Goal: Information Seeking & Learning: Understand process/instructions

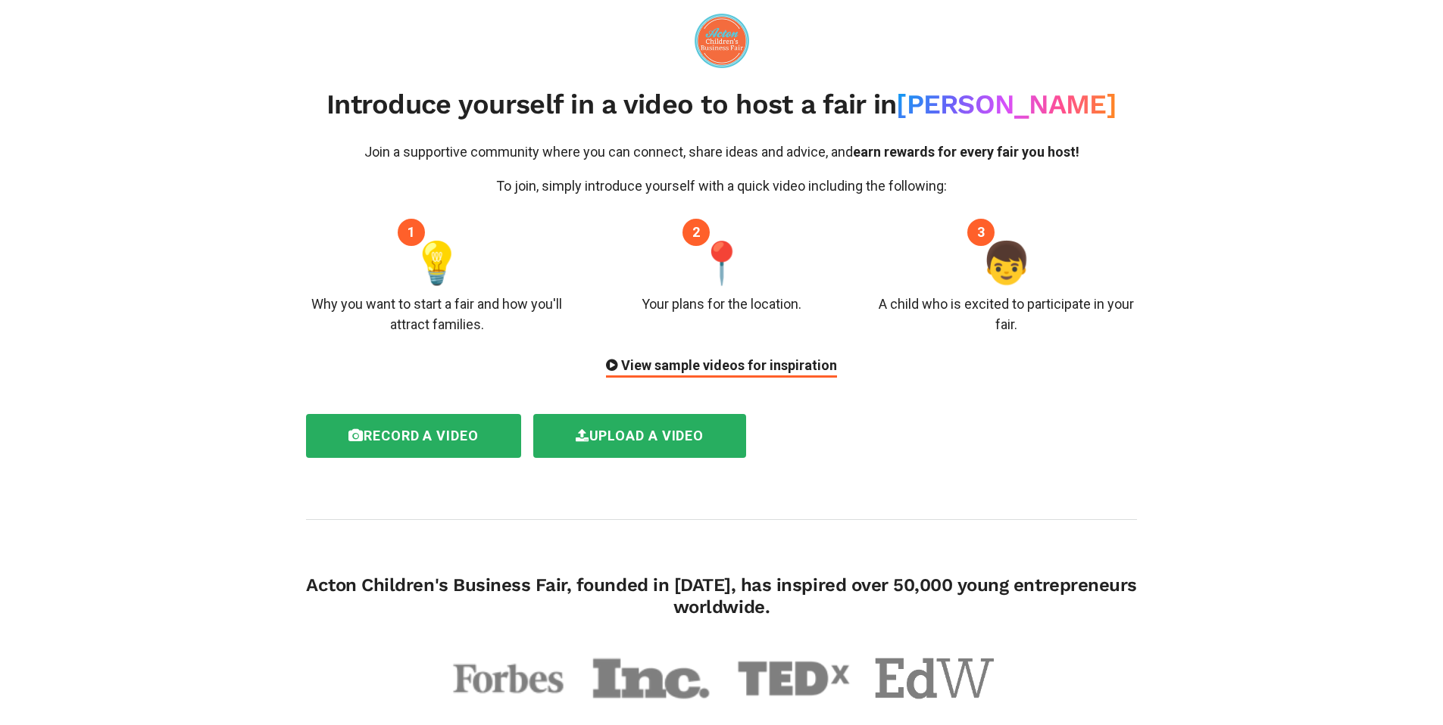
drag, startPoint x: 425, startPoint y: 101, endPoint x: 905, endPoint y: 101, distance: 480.1
click at [905, 101] on h2 "Introduce yourself in a video to host a fair in [GEOGRAPHIC_DATA]" at bounding box center [721, 105] width 831 height 33
drag, startPoint x: 473, startPoint y: 158, endPoint x: 903, endPoint y: 158, distance: 429.4
click at [903, 158] on p "Join a supportive community where you can connect, share ideas and advice, and …" at bounding box center [721, 152] width 831 height 20
drag, startPoint x: 309, startPoint y: 309, endPoint x: 577, endPoint y: 318, distance: 268.2
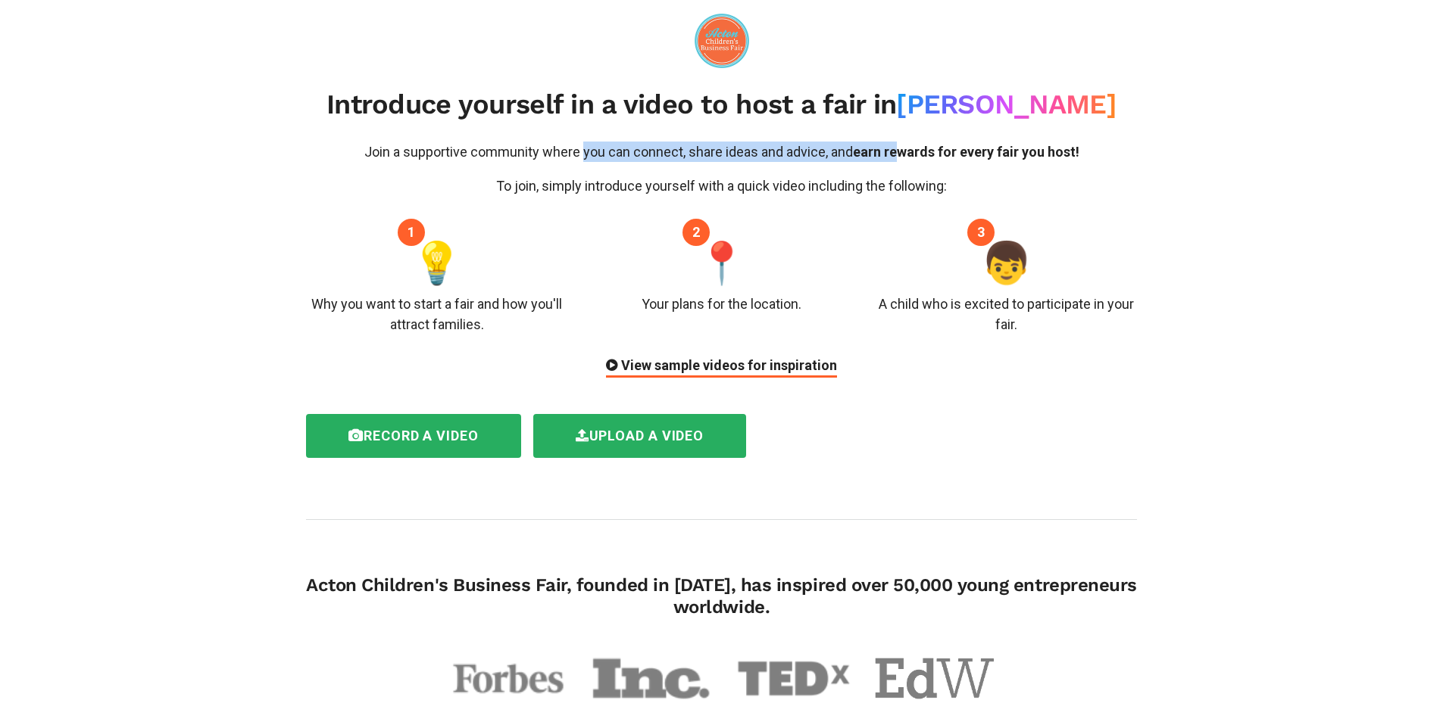
click at [577, 318] on div "1 💡 Why you want to start a fair and how you'll attract families." at bounding box center [437, 283] width 285 height 102
click at [579, 318] on div "1 💡 Why you want to start a fair and how you'll attract families. 2 📍 Your plan…" at bounding box center [721, 283] width 853 height 102
click at [644, 296] on div "Your plans for the location." at bounding box center [721, 304] width 160 height 20
drag, startPoint x: 635, startPoint y: 304, endPoint x: 819, endPoint y: 317, distance: 183.7
click at [826, 311] on div "2 📍 Your plans for the location." at bounding box center [721, 283] width 285 height 102
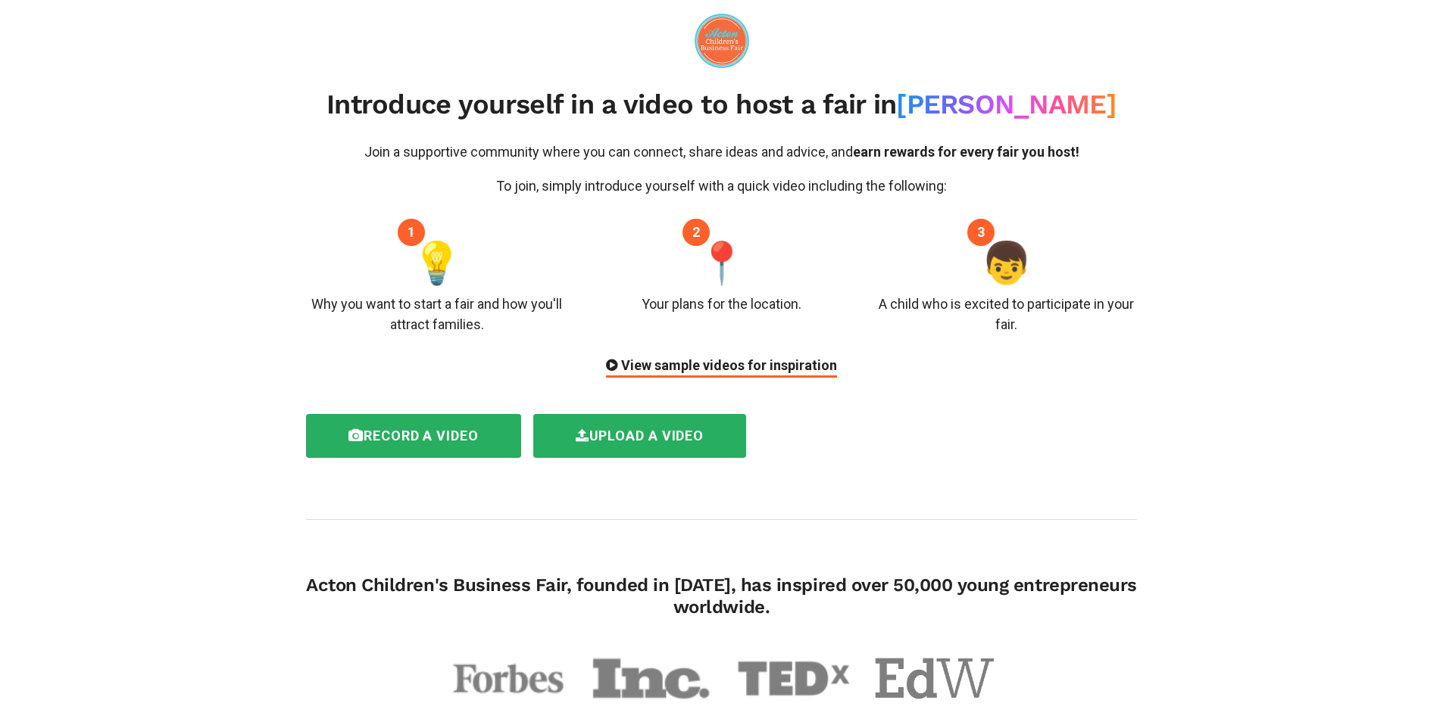
drag, startPoint x: 863, startPoint y: 308, endPoint x: 870, endPoint y: 306, distance: 7.9
click at [864, 308] on div "1 💡 Why you want to start a fair and how you'll attract families. 2 📍 Your plan…" at bounding box center [721, 283] width 853 height 102
drag, startPoint x: 870, startPoint y: 303, endPoint x: 1019, endPoint y: 352, distance: 156.4
click at [1031, 357] on div "Join a supportive community where you can connect, share ideas and advice, and …" at bounding box center [721, 260] width 853 height 236
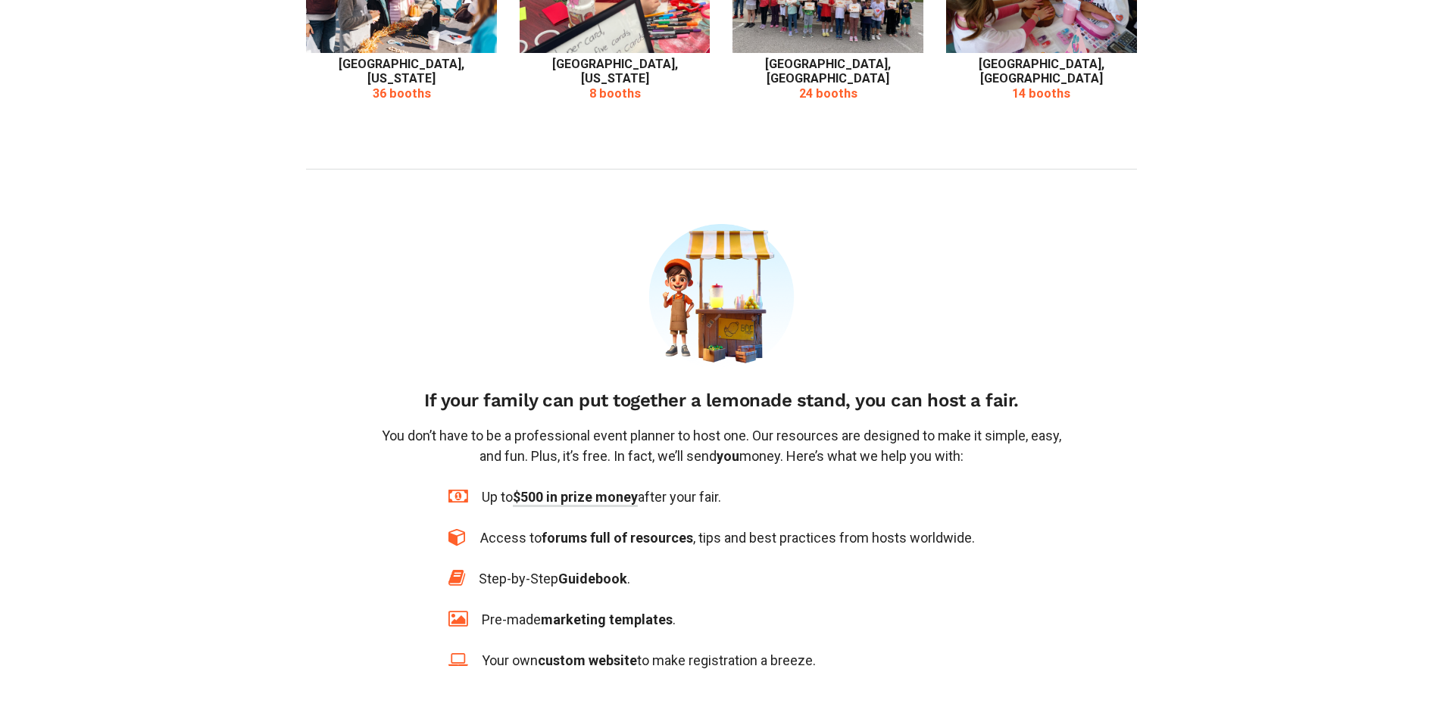
scroll to position [786, 0]
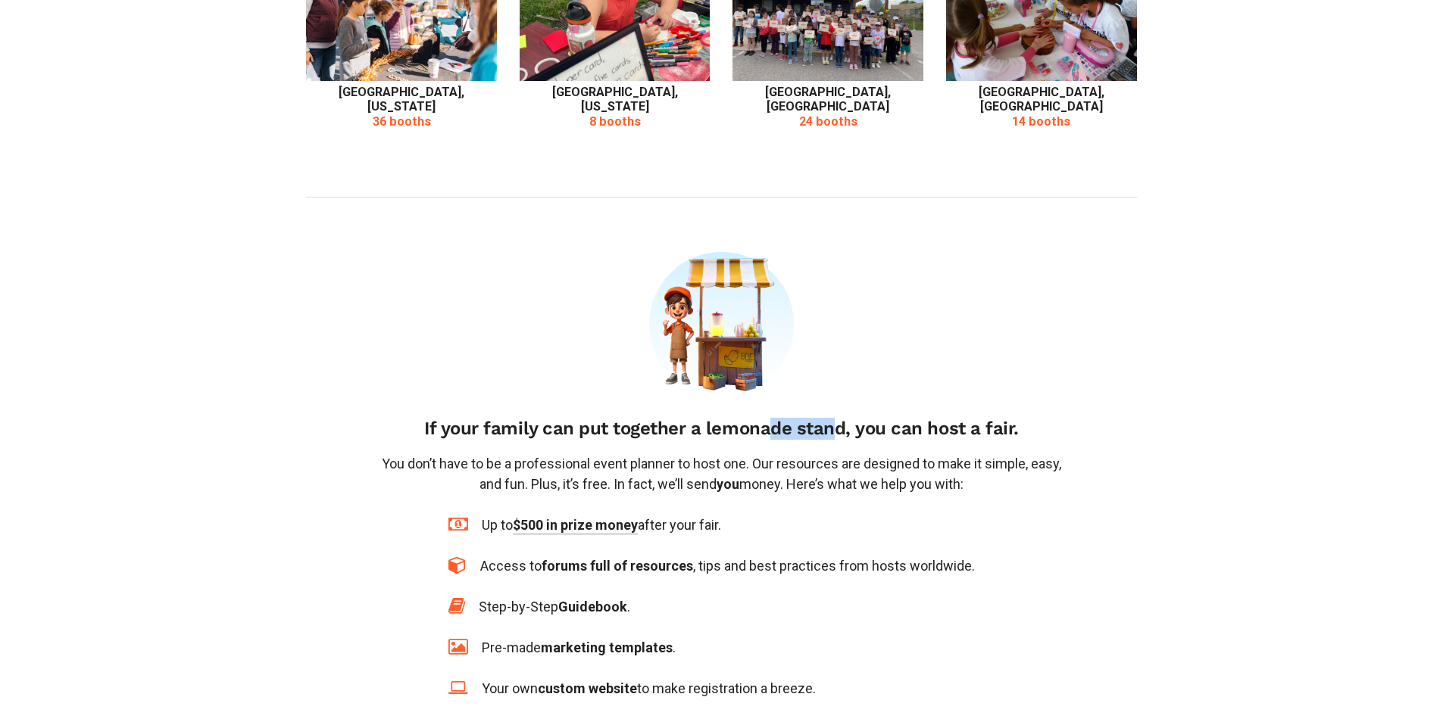
drag, startPoint x: 653, startPoint y: 414, endPoint x: 713, endPoint y: 414, distance: 59.8
click at [697, 418] on h4 "If your family can put together a lemonade stand, you can host a fair." at bounding box center [721, 429] width 688 height 22
drag, startPoint x: 816, startPoint y: 425, endPoint x: 832, endPoint y: 426, distance: 15.9
click at [828, 426] on div "If your family can put together a lemonade stand, you can host a fair. You don’…" at bounding box center [721, 383] width 711 height 263
drag, startPoint x: 538, startPoint y: 456, endPoint x: 728, endPoint y: 462, distance: 189.4
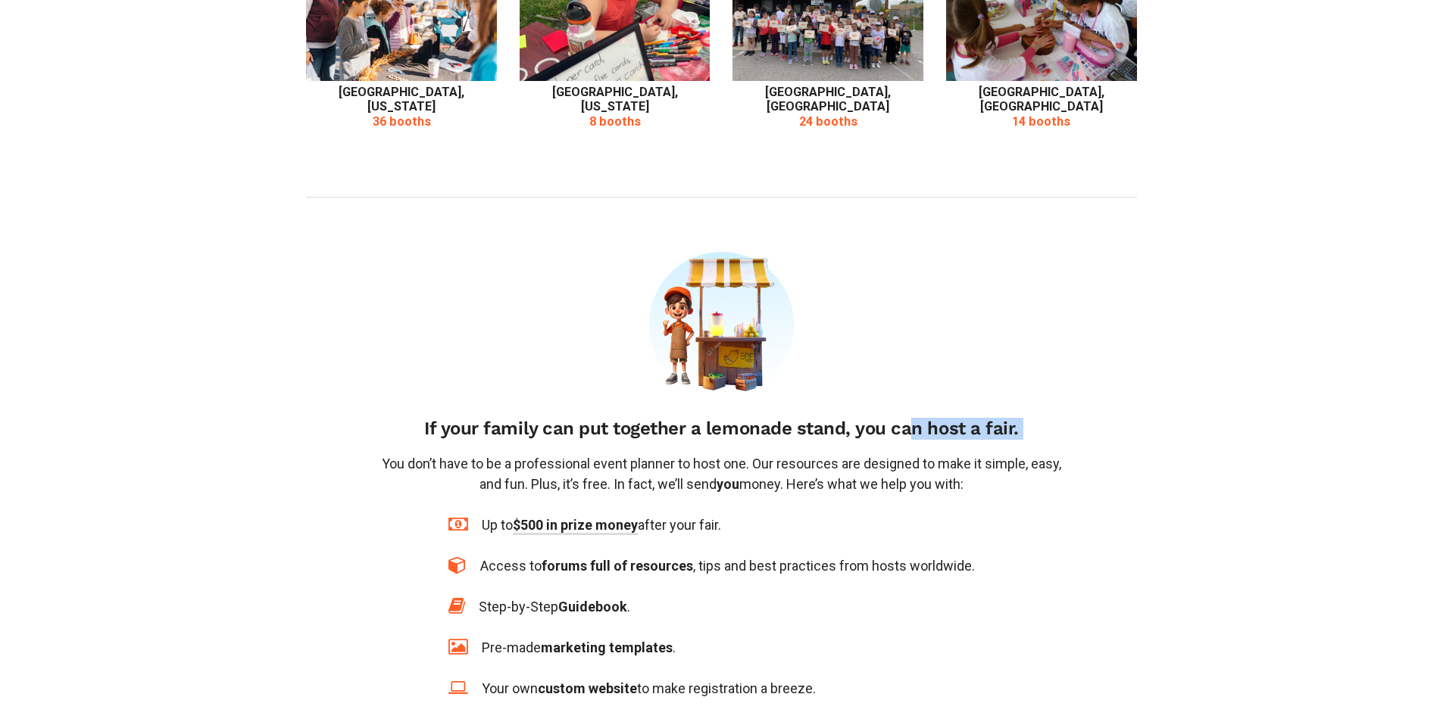
click at [727, 462] on p "You don’t have to be a professional event planner to host one. Our resources ar…" at bounding box center [721, 474] width 688 height 41
click at [494, 471] on p "You don’t have to be a professional event planner to host one. Our resources ar…" at bounding box center [721, 474] width 688 height 41
drag, startPoint x: 579, startPoint y: 472, endPoint x: 628, endPoint y: 473, distance: 49.2
click at [628, 473] on p "You don’t have to be a professional event planner to host one. Our resources ar…" at bounding box center [721, 474] width 688 height 41
drag, startPoint x: 685, startPoint y: 472, endPoint x: 819, endPoint y: 476, distance: 134.1
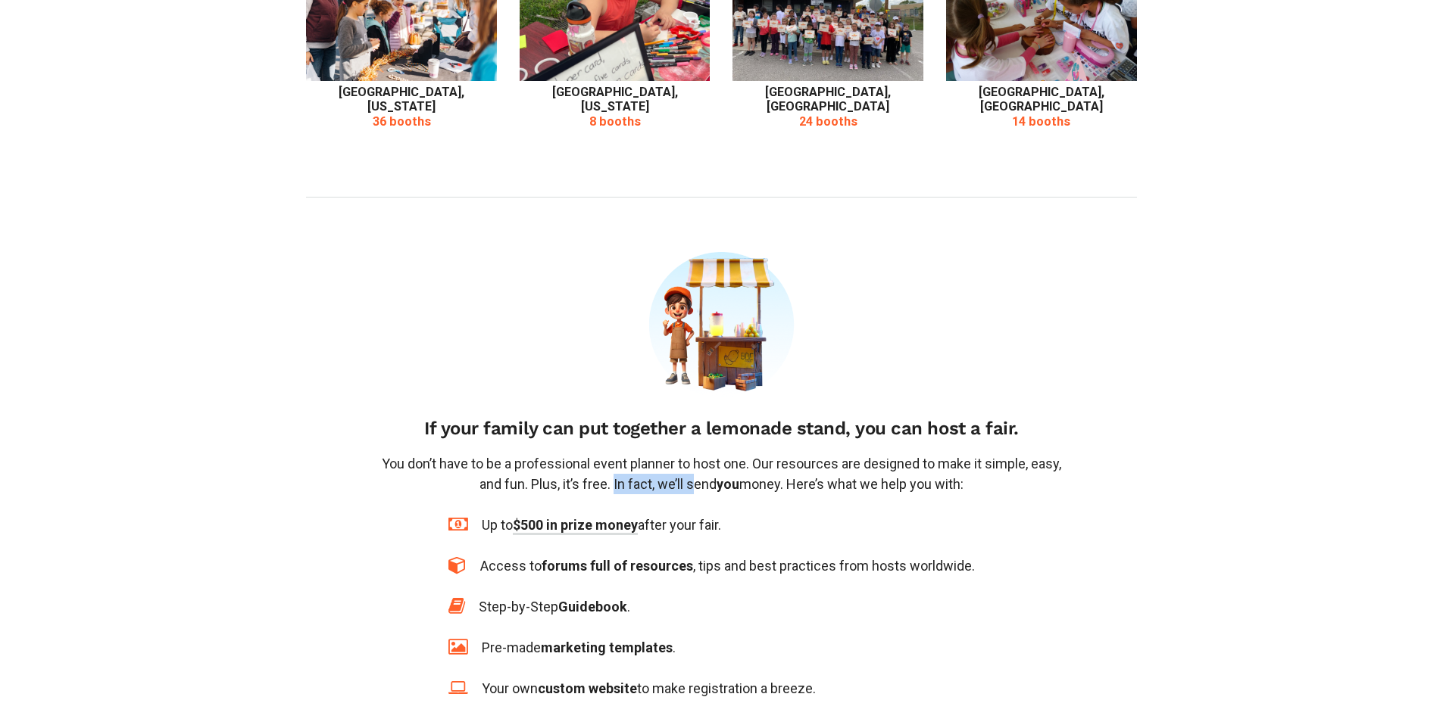
click at [788, 472] on p "You don’t have to be a professional event planner to host one. Our resources ar…" at bounding box center [721, 474] width 688 height 41
drag, startPoint x: 827, startPoint y: 477, endPoint x: 949, endPoint y: 470, distance: 122.1
click at [971, 476] on p "You don’t have to be a professional event planner to host one. Our resources ar…" at bounding box center [721, 474] width 688 height 41
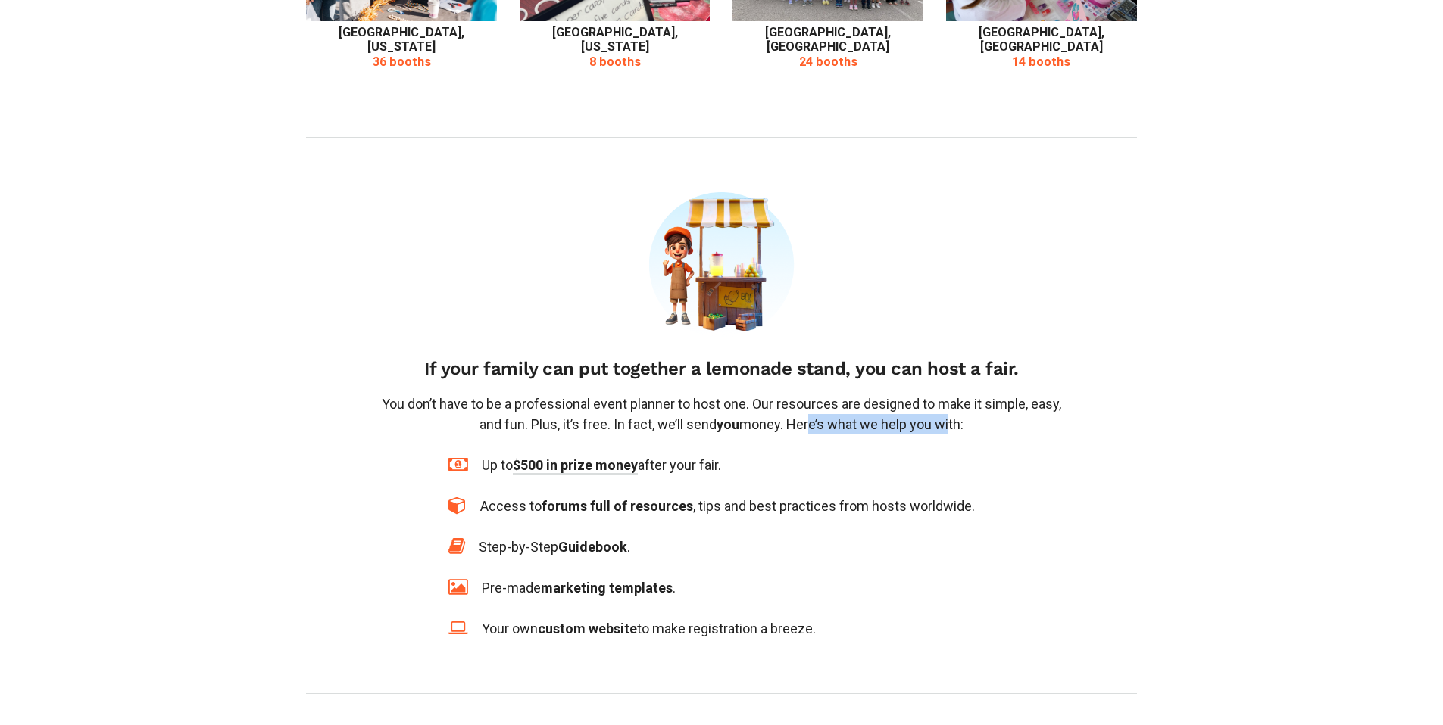
scroll to position [866, 0]
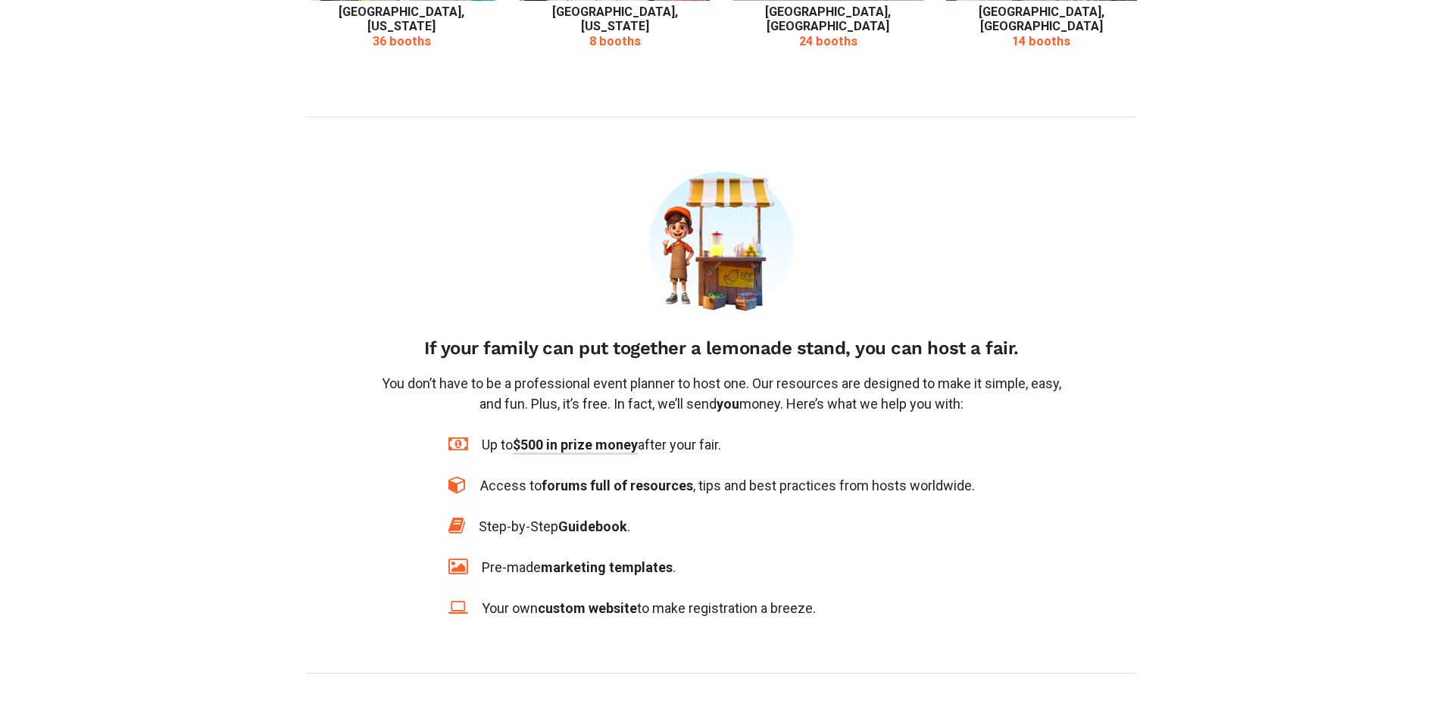
drag, startPoint x: 838, startPoint y: 506, endPoint x: 797, endPoint y: 497, distance: 42.6
click at [838, 516] on div "Step-by-Step Guidebook ." at bounding box center [721, 526] width 546 height 20
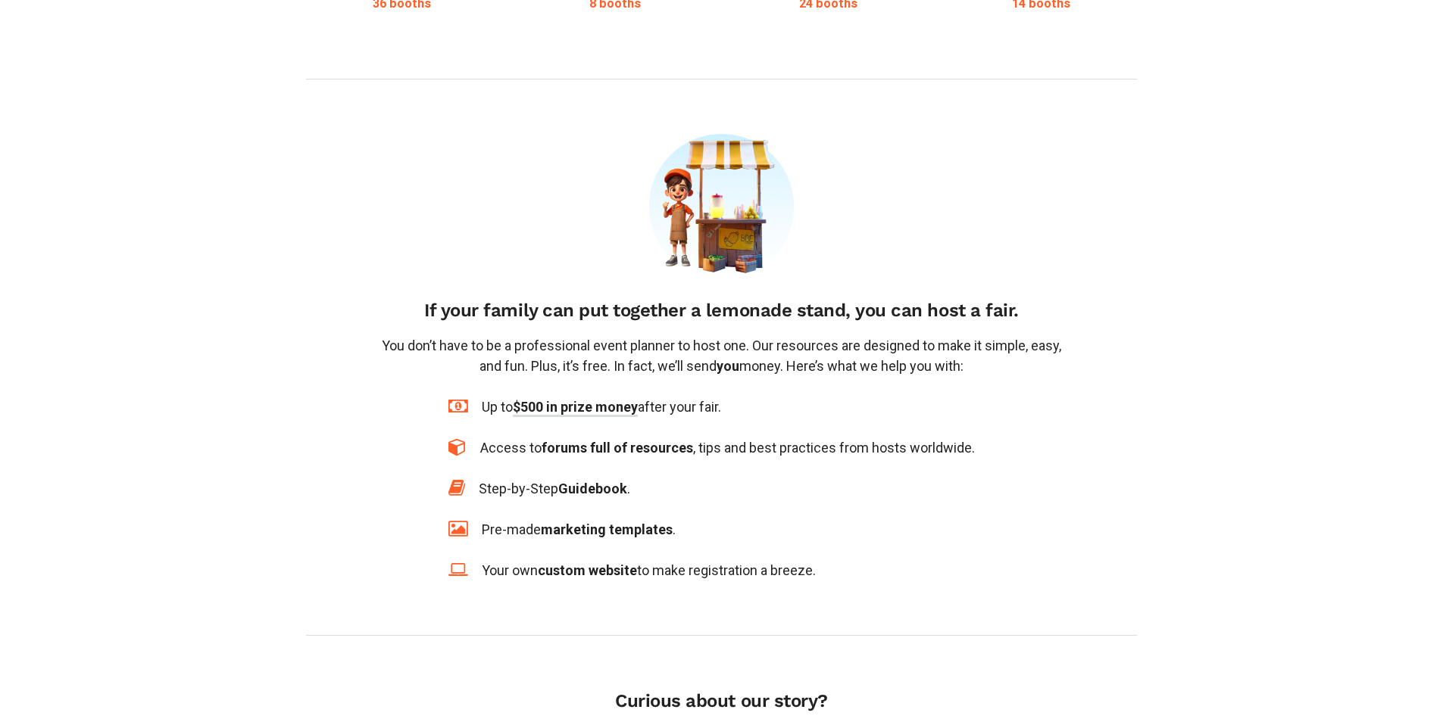
scroll to position [945, 0]
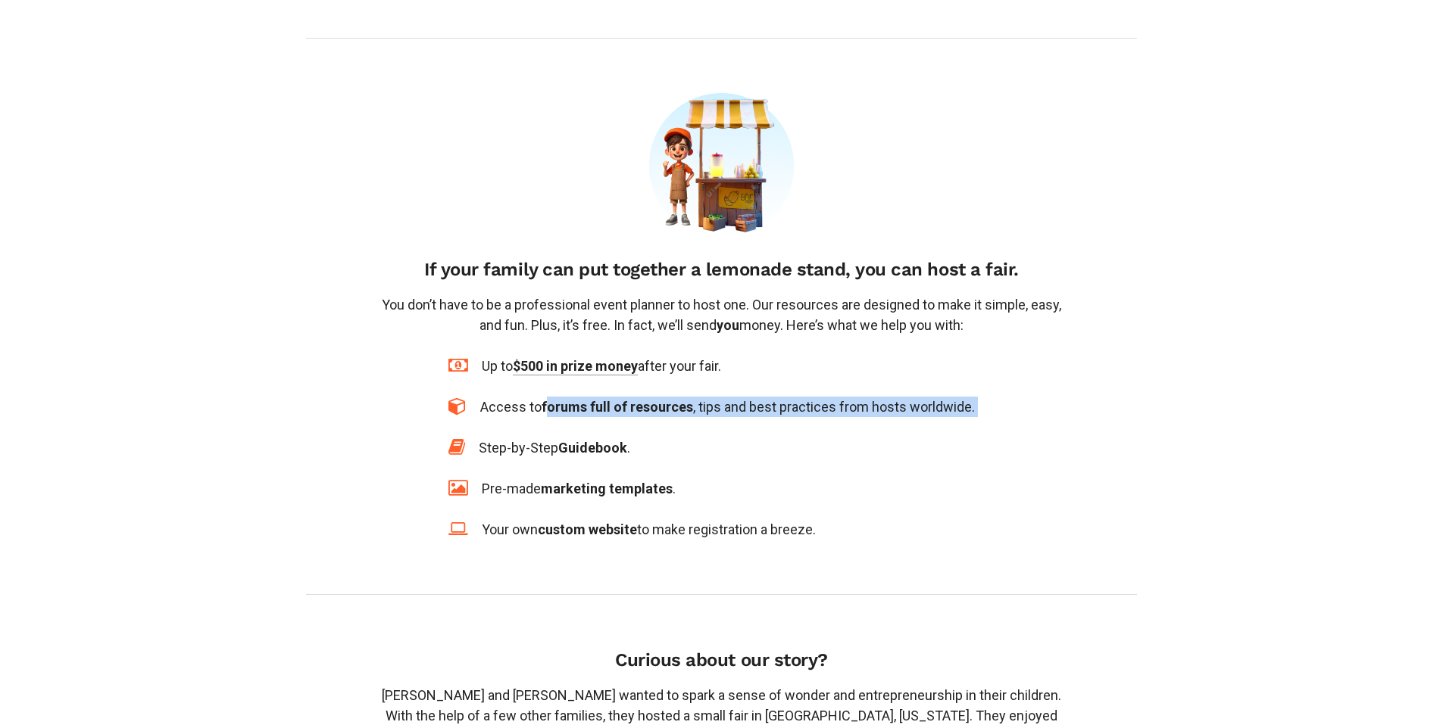
drag, startPoint x: 550, startPoint y: 394, endPoint x: 695, endPoint y: 404, distance: 145.8
click at [695, 404] on div "Up to $500 in prize money after your fair. Access to forums full of resources ,…" at bounding box center [721, 448] width 546 height 184
click at [719, 479] on div "Pre-made marketing templates ." at bounding box center [721, 489] width 546 height 20
drag, startPoint x: 601, startPoint y: 436, endPoint x: 616, endPoint y: 438, distance: 16.1
click at [616, 440] on span "Guidebook" at bounding box center [592, 448] width 69 height 16
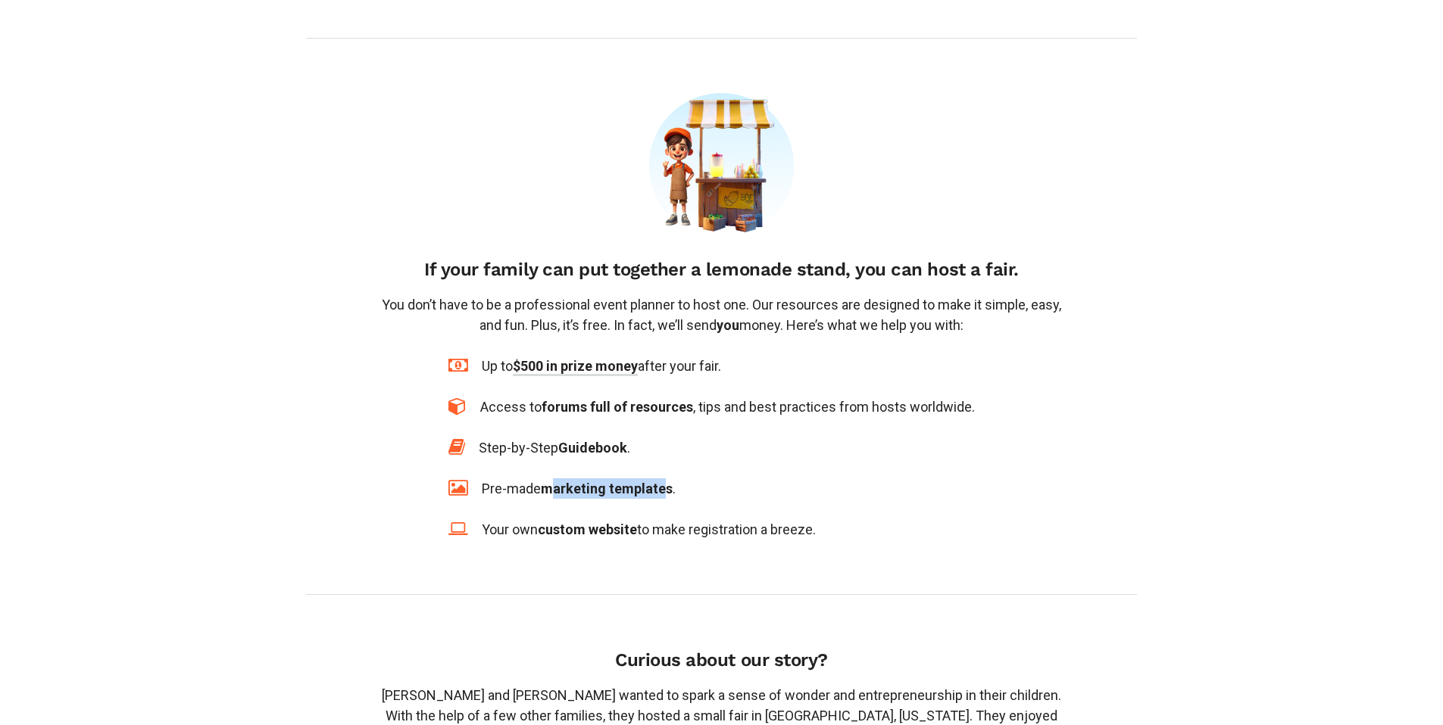
drag, startPoint x: 553, startPoint y: 473, endPoint x: 672, endPoint y: 479, distance: 119.1
click at [671, 481] on span "marketing templates" at bounding box center [607, 489] width 132 height 16
click at [747, 457] on div "Up to $500 in prize money after your fair. Access to forums full of resources ,…" at bounding box center [721, 448] width 546 height 184
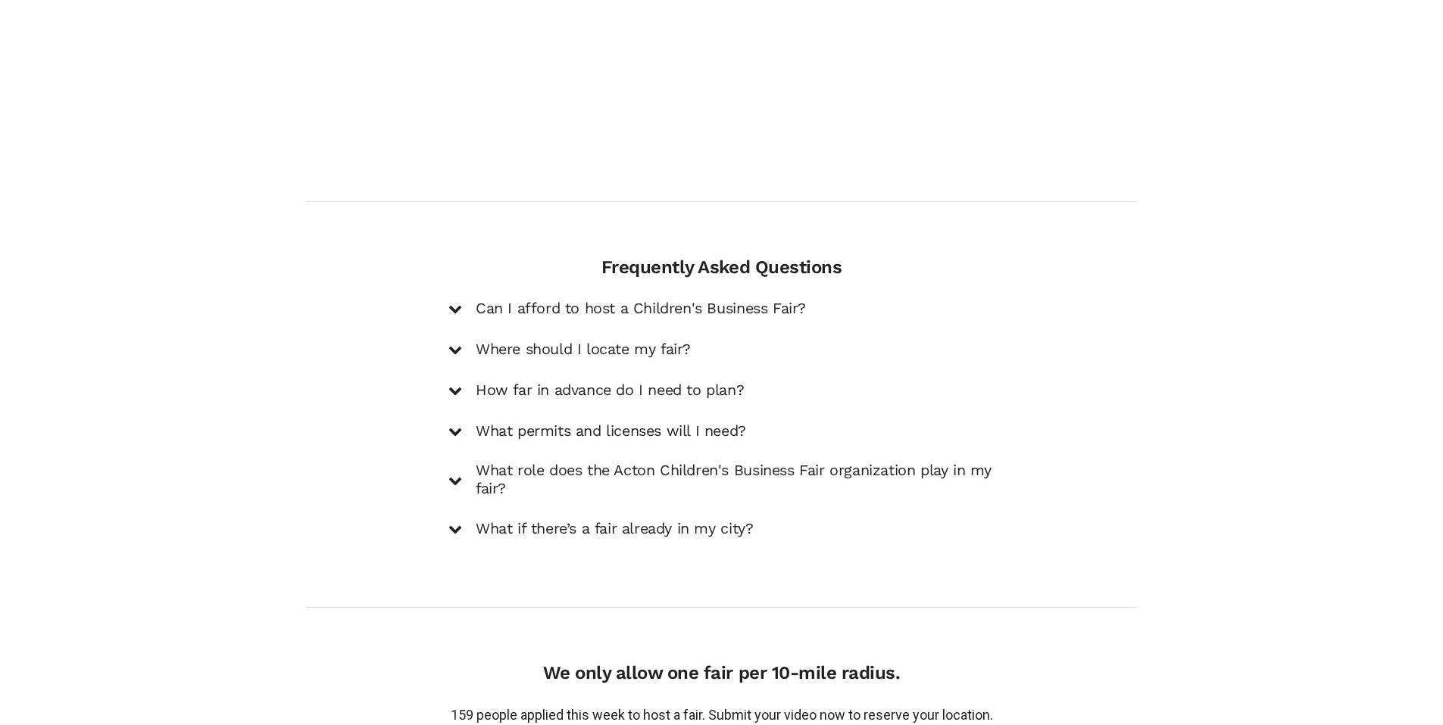
scroll to position [2026, 0]
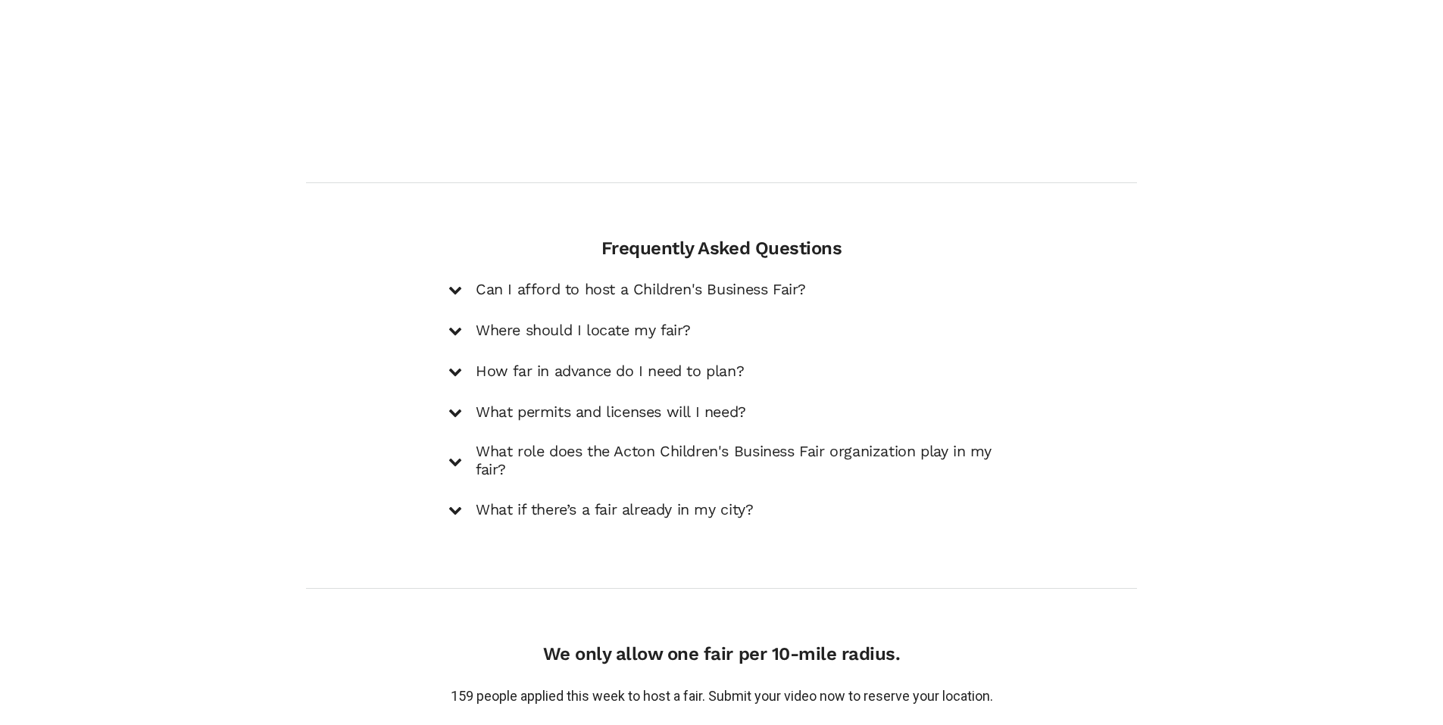
click at [629, 281] on h5 "Can I afford to host a Children's Business Fair?" at bounding box center [641, 290] width 330 height 18
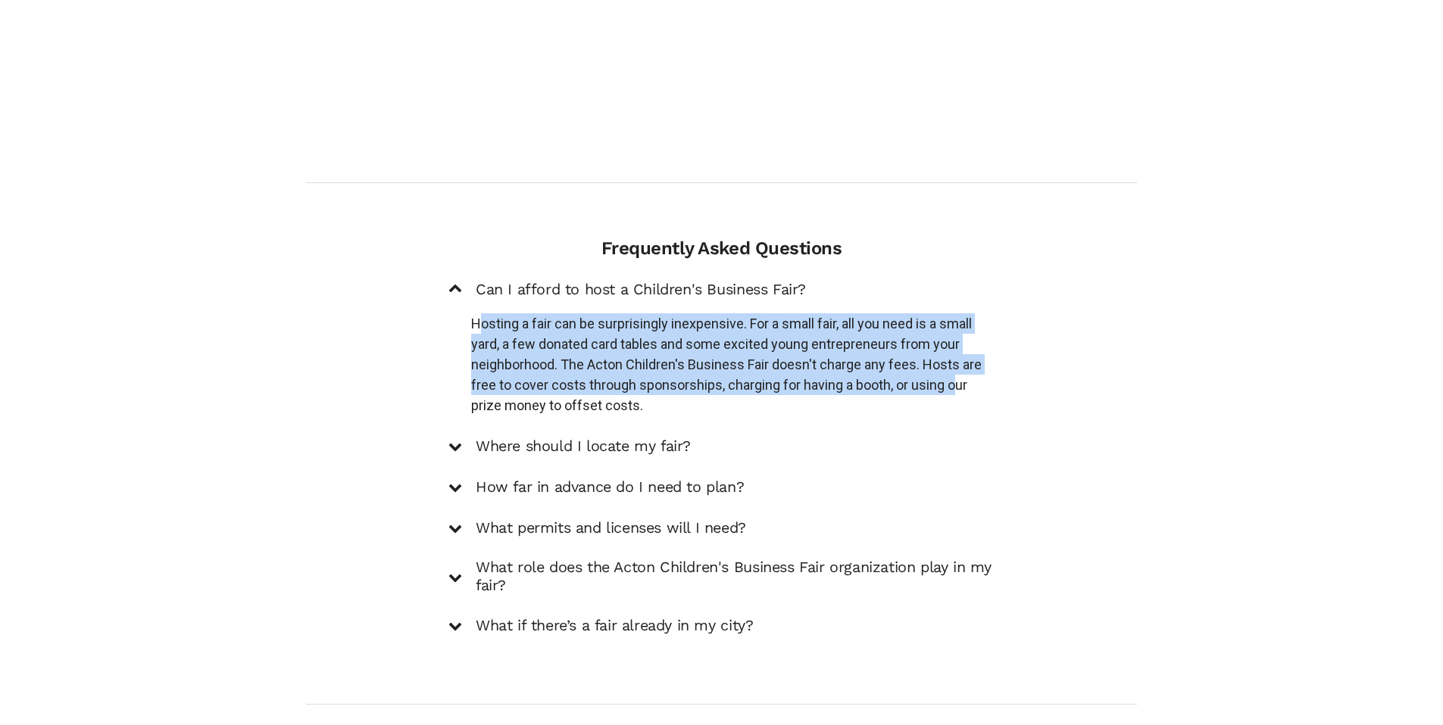
drag, startPoint x: 476, startPoint y: 310, endPoint x: 961, endPoint y: 370, distance: 488.4
click at [961, 370] on p "Hosting a fair can be surprisingly inexpensive. For a small fair, all you need …" at bounding box center [732, 365] width 523 height 102
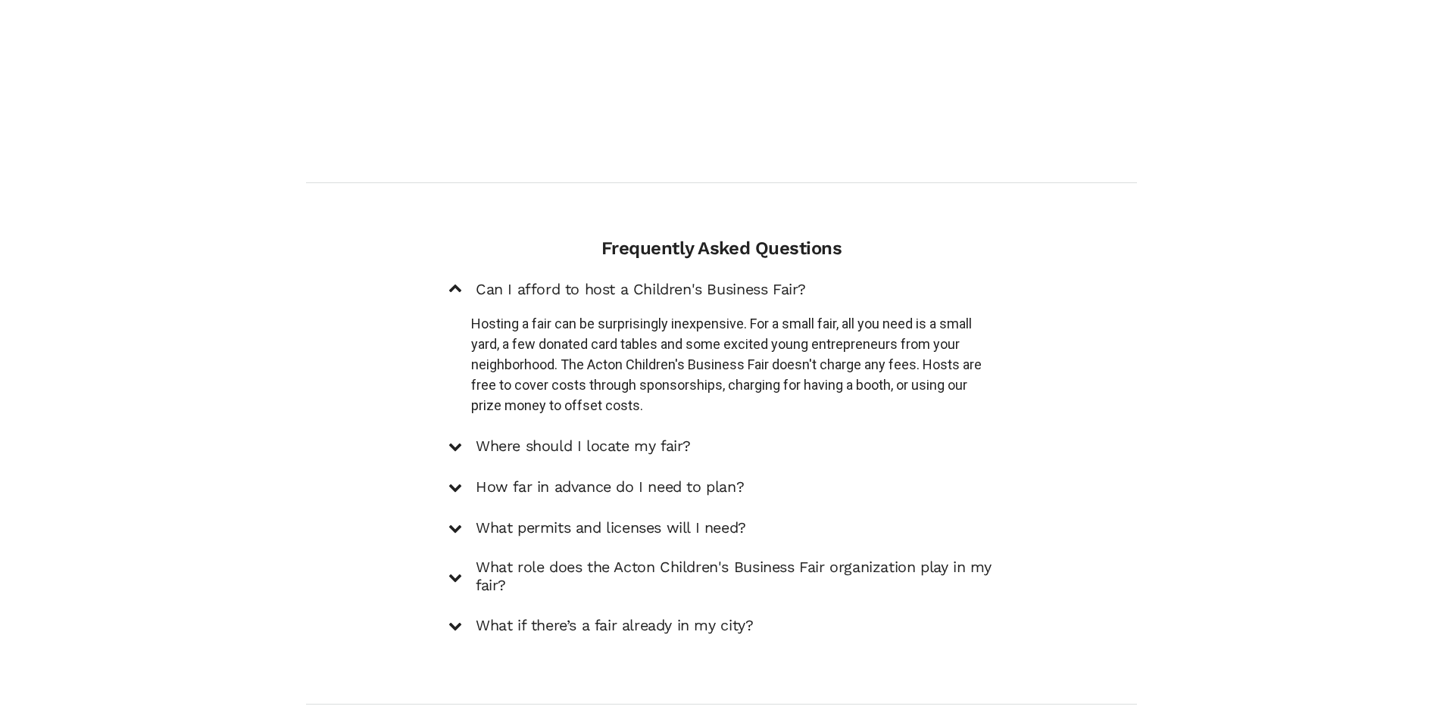
click at [849, 405] on div "Can I afford to host a Children's Business Fair? Hosting a fair can be surprisi…" at bounding box center [721, 457] width 546 height 357
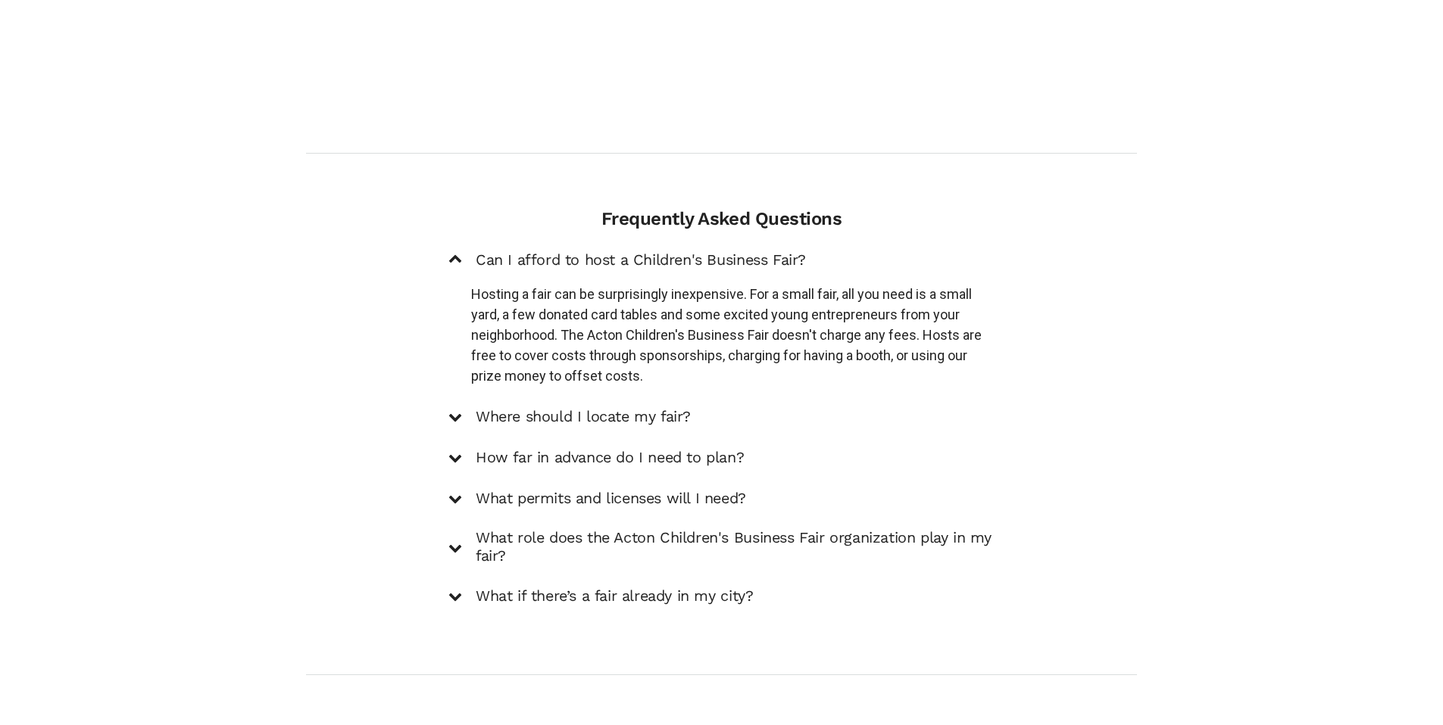
scroll to position [2125, 0]
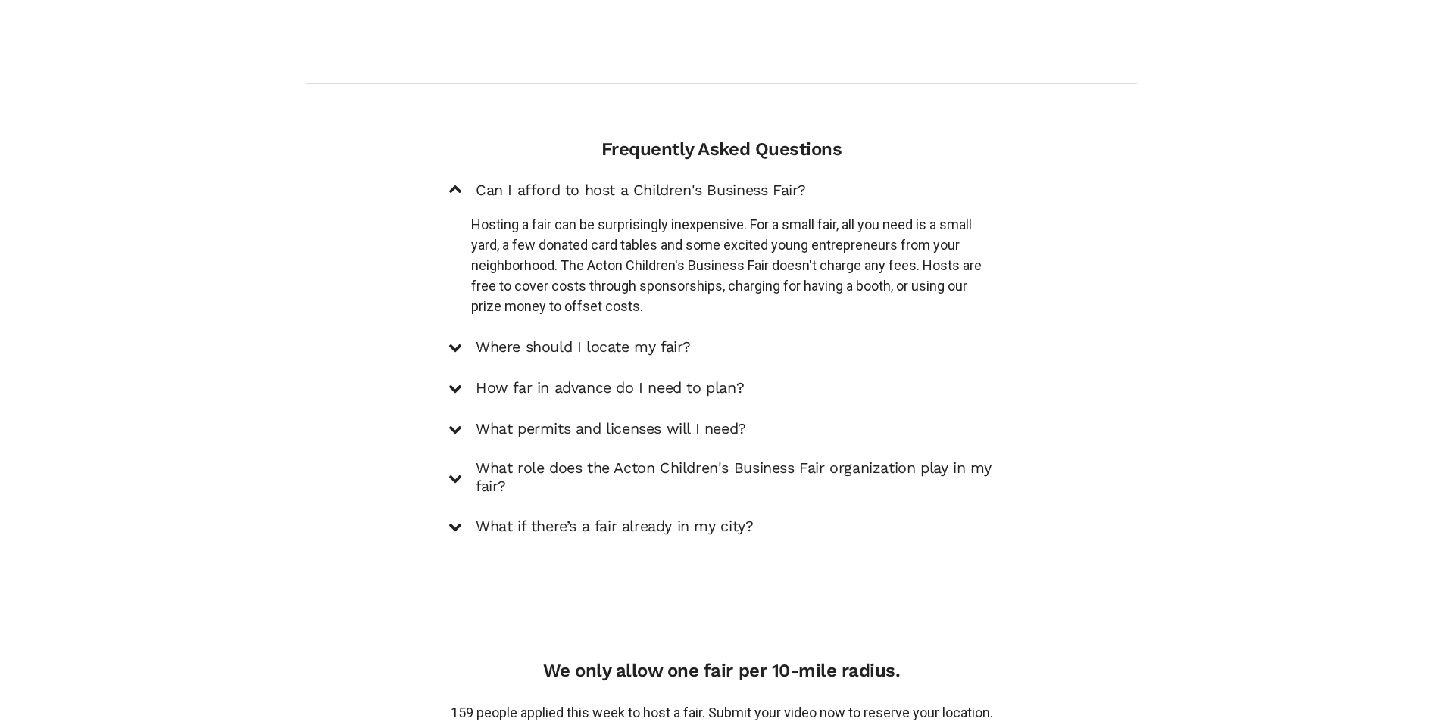
click at [491, 384] on div "Can I afford to host a Children's Business Fair? Hosting a fair can be surprisi…" at bounding box center [721, 358] width 546 height 357
click at [495, 379] on h5 "How far in advance do I need to plan?" at bounding box center [610, 388] width 268 height 18
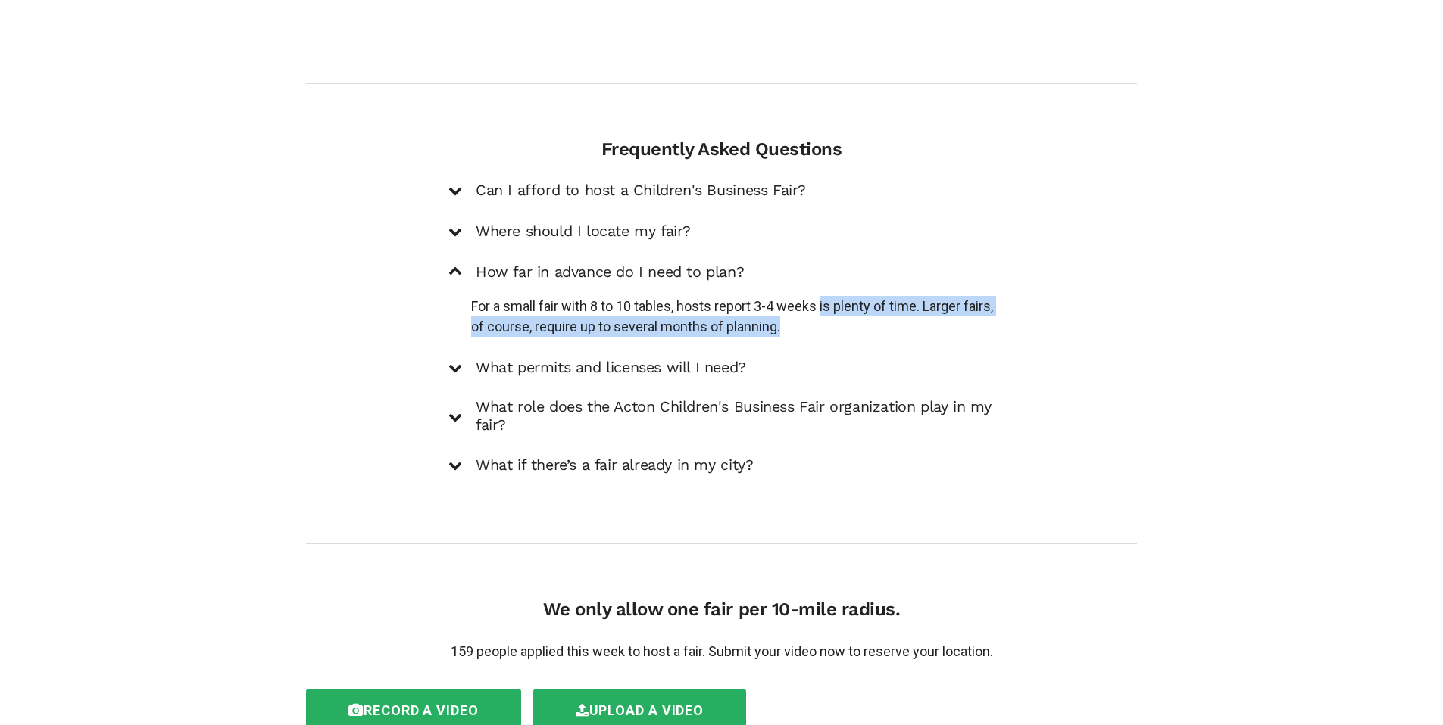
drag, startPoint x: 828, startPoint y: 300, endPoint x: 938, endPoint y: 319, distance: 111.4
click at [938, 319] on p "For a small fair with 8 to 10 tables, hosts report 3-4 weeks is plenty of time.…" at bounding box center [732, 316] width 523 height 41
drag, startPoint x: 681, startPoint y: 289, endPoint x: 871, endPoint y: 316, distance: 191.9
click at [871, 316] on p "For a small fair with 8 to 10 tables, hosts report 3-4 weeks is plenty of time.…" at bounding box center [732, 316] width 523 height 41
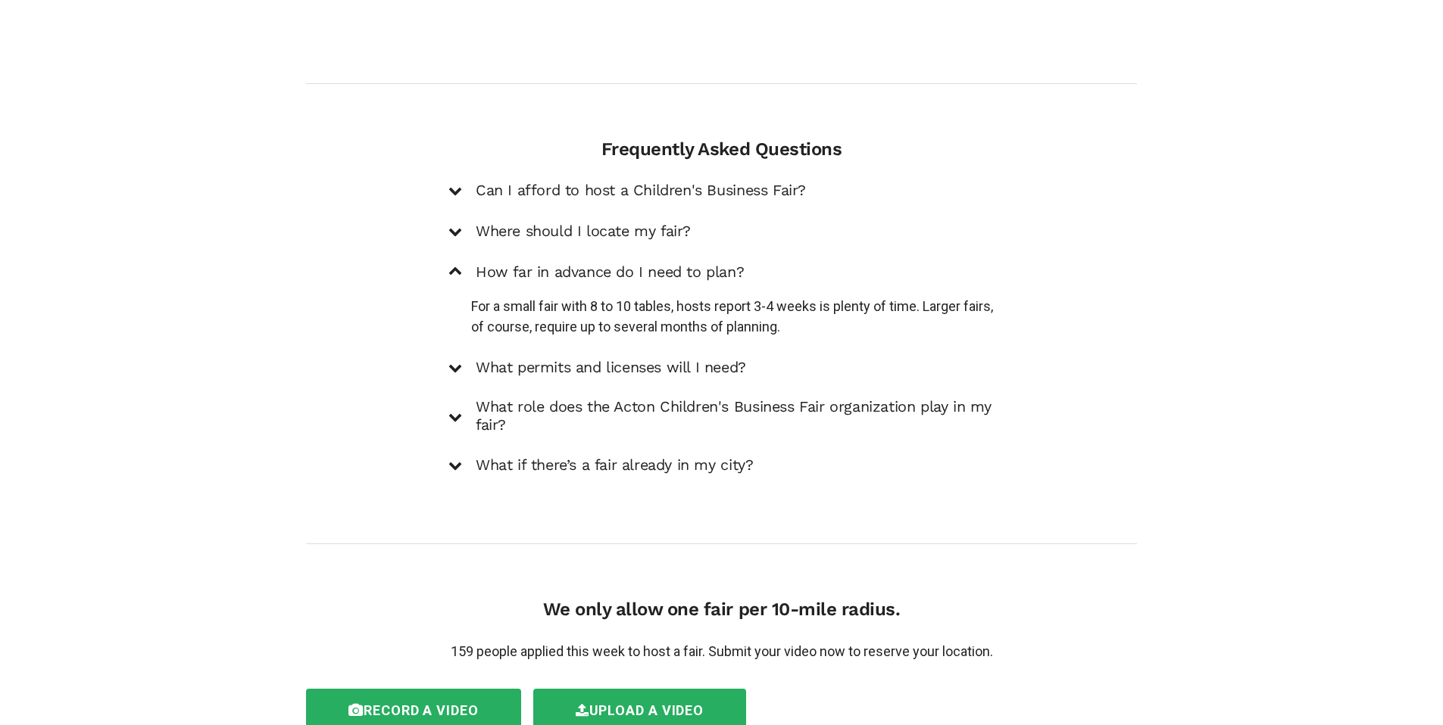
click at [847, 316] on p "For a small fair with 8 to 10 tables, hosts report 3-4 weeks is plenty of time.…" at bounding box center [732, 316] width 523 height 41
click at [468, 221] on div "Where should I locate my fair?" at bounding box center [721, 231] width 546 height 20
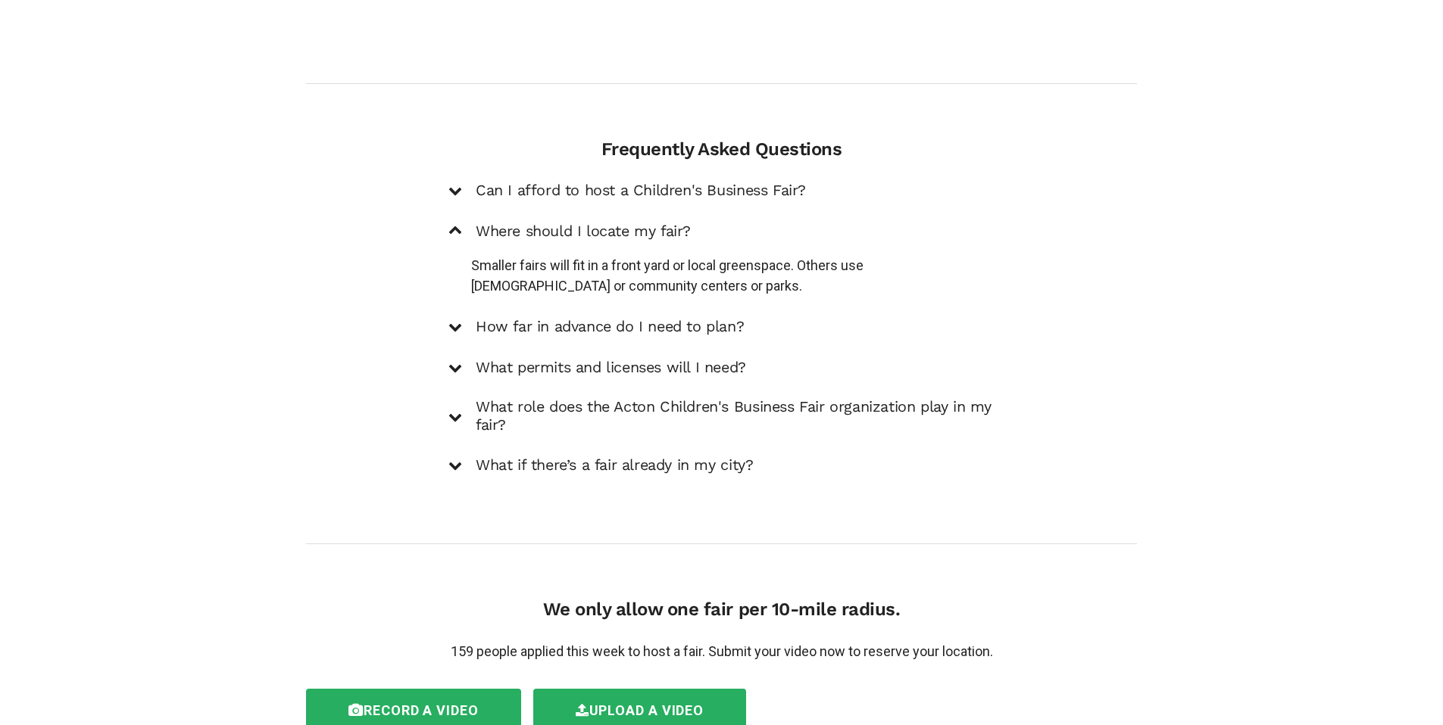
click at [473, 180] on div "Can I afford to host a Children's Business Fair?" at bounding box center [721, 190] width 546 height 20
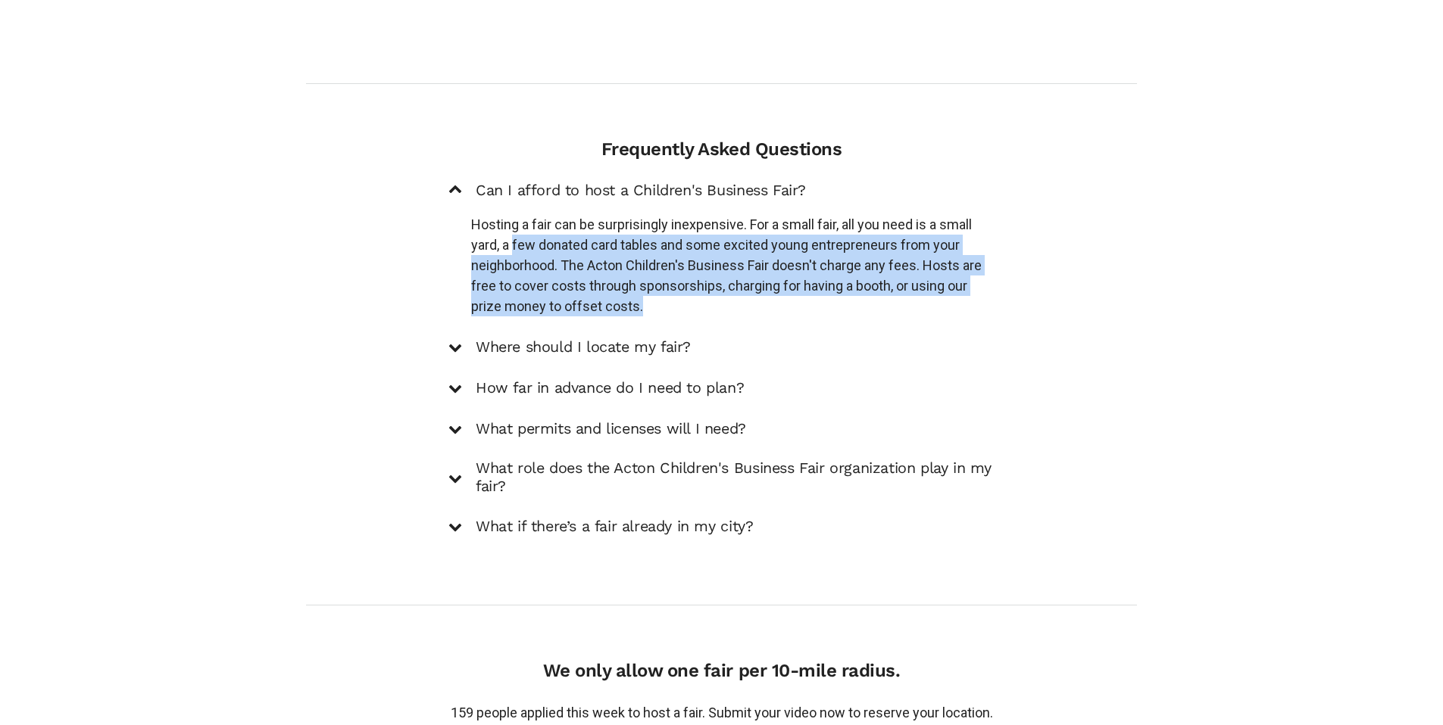
drag, startPoint x: 515, startPoint y: 229, endPoint x: 878, endPoint y: 295, distance: 369.4
click at [878, 295] on p "Hosting a fair can be surprisingly inexpensive. For a small fair, all you need …" at bounding box center [732, 265] width 523 height 102
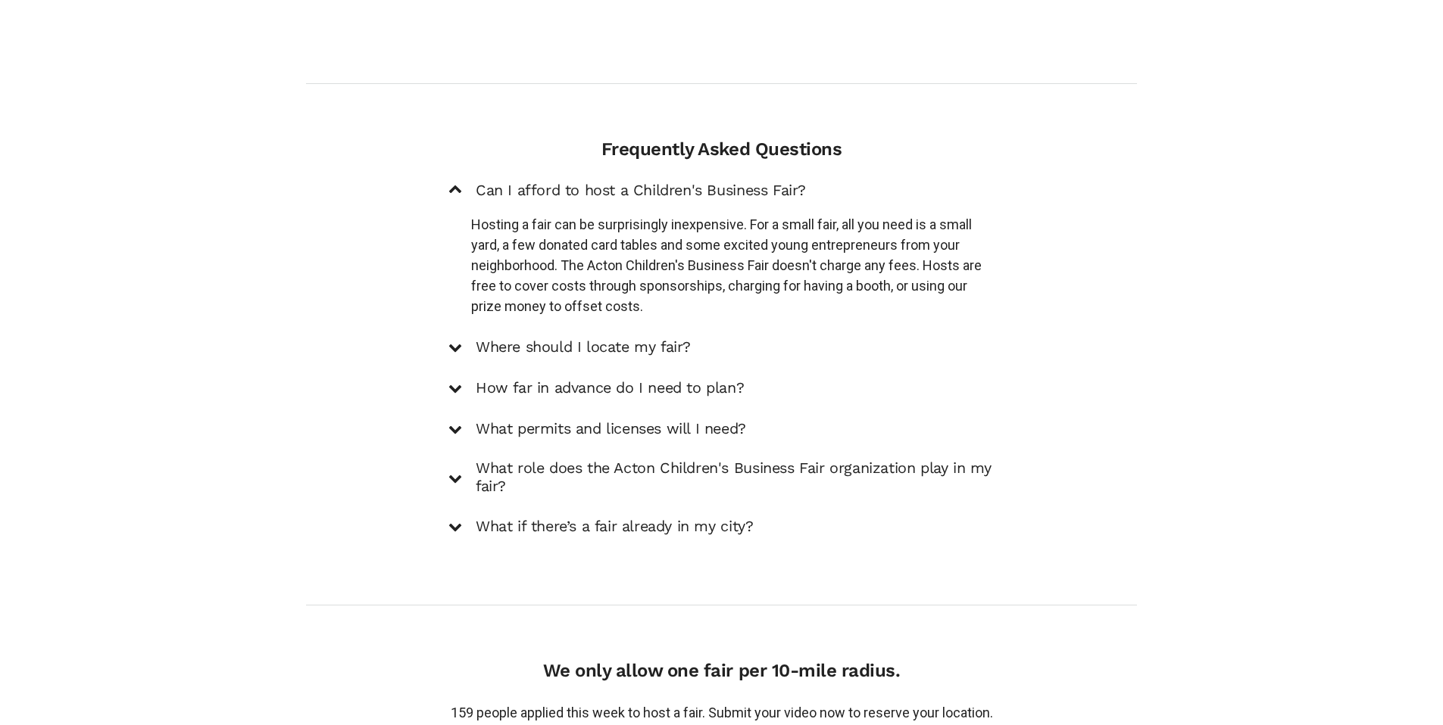
click at [519, 235] on p "Hosting a fair can be surprisingly inexpensive. For a small fair, all you need …" at bounding box center [732, 265] width 523 height 102
drag, startPoint x: 515, startPoint y: 229, endPoint x: 655, endPoint y: 237, distance: 140.3
click at [655, 237] on p "Hosting a fair can be surprisingly inexpensive. For a small fair, all you need …" at bounding box center [732, 265] width 523 height 102
click at [562, 236] on p "Hosting a fair can be surprisingly inexpensive. For a small fair, all you need …" at bounding box center [732, 265] width 523 height 102
drag, startPoint x: 476, startPoint y: 229, endPoint x: 492, endPoint y: 232, distance: 17.1
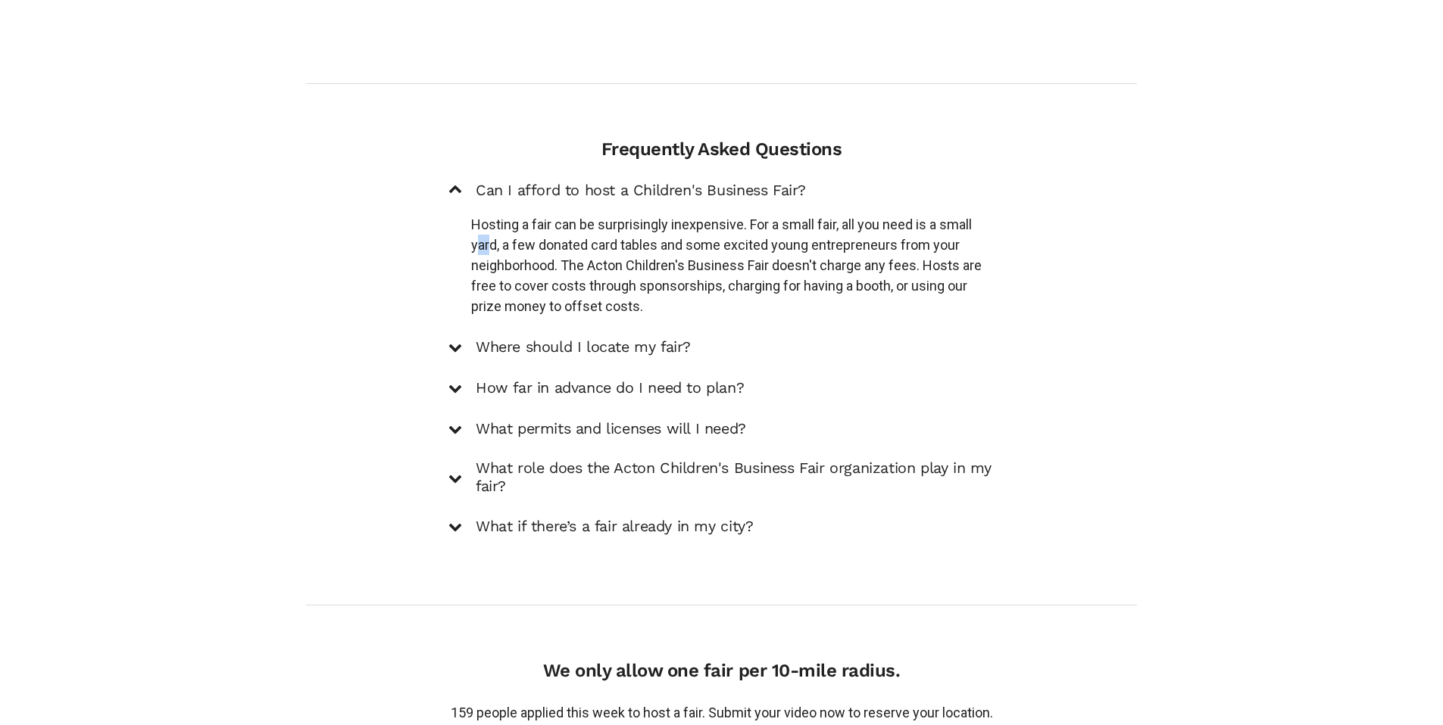
click at [492, 232] on p "Hosting a fair can be surprisingly inexpensive. For a small fair, all you need …" at bounding box center [732, 265] width 523 height 102
drag, startPoint x: 513, startPoint y: 231, endPoint x: 573, endPoint y: 230, distance: 59.1
click at [589, 230] on p "Hosting a fair can be surprisingly inexpensive. For a small fair, all you need …" at bounding box center [732, 265] width 523 height 102
drag, startPoint x: 538, startPoint y: 230, endPoint x: 662, endPoint y: 235, distance: 124.3
click at [662, 235] on p "Hosting a fair can be surprisingly inexpensive. For a small fair, all you need …" at bounding box center [732, 265] width 523 height 102
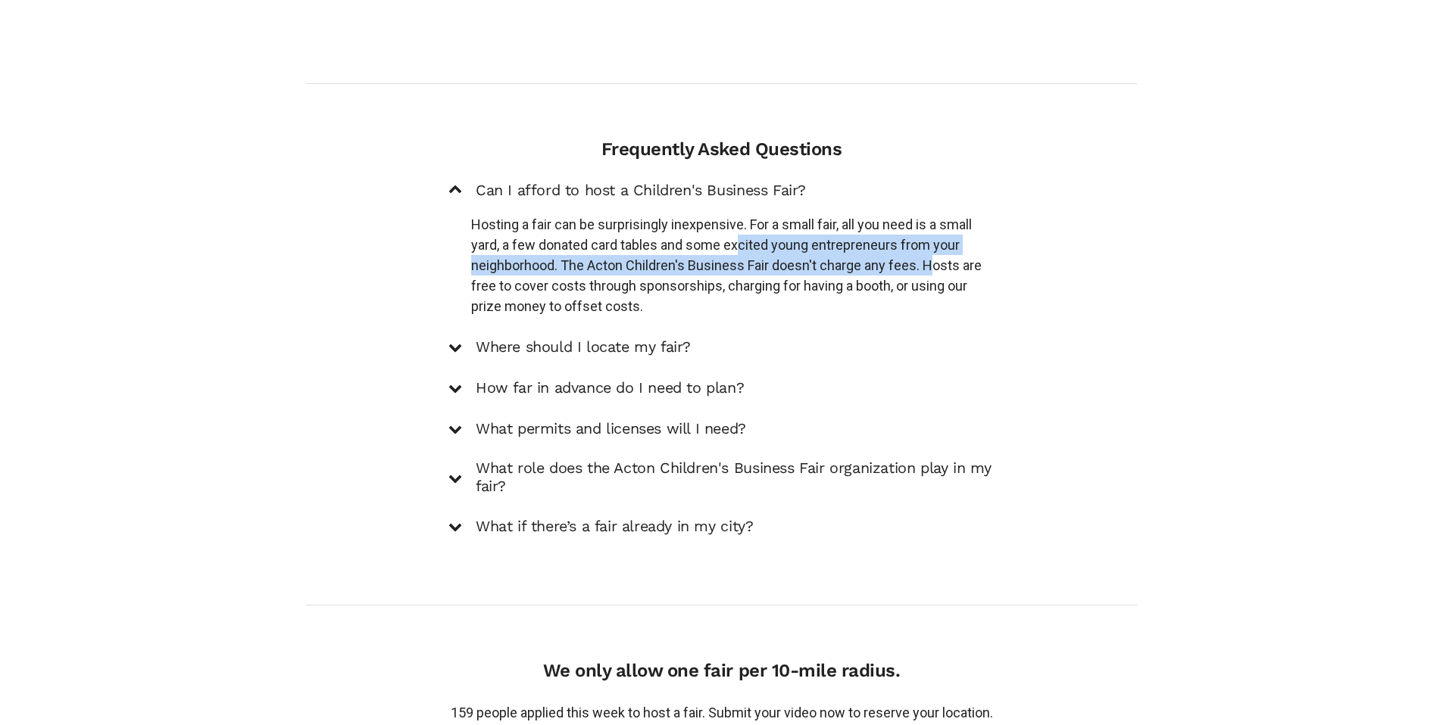
drag, startPoint x: 741, startPoint y: 225, endPoint x: 942, endPoint y: 255, distance: 203.7
click at [942, 255] on p "Hosting a fair can be surprisingly inexpensive. For a small fair, all you need …" at bounding box center [732, 265] width 523 height 102
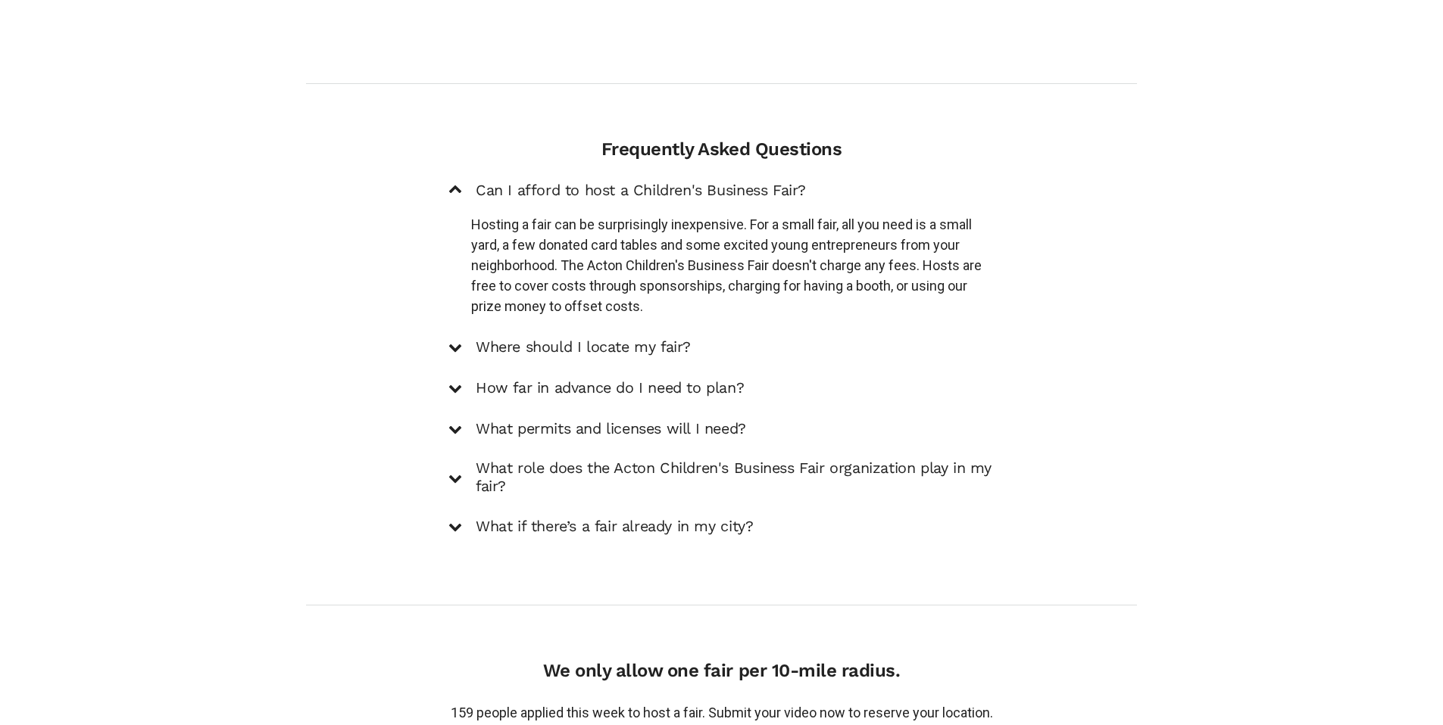
drag, startPoint x: 843, startPoint y: 272, endPoint x: 833, endPoint y: 268, distance: 10.5
click at [842, 272] on p "Hosting a fair can be surprisingly inexpensive. For a small fair, all you need …" at bounding box center [732, 265] width 523 height 102
drag, startPoint x: 704, startPoint y: 256, endPoint x: 903, endPoint y: 250, distance: 199.3
click at [894, 251] on p "Hosting a fair can be surprisingly inexpensive. For a small fair, all you need …" at bounding box center [732, 265] width 523 height 102
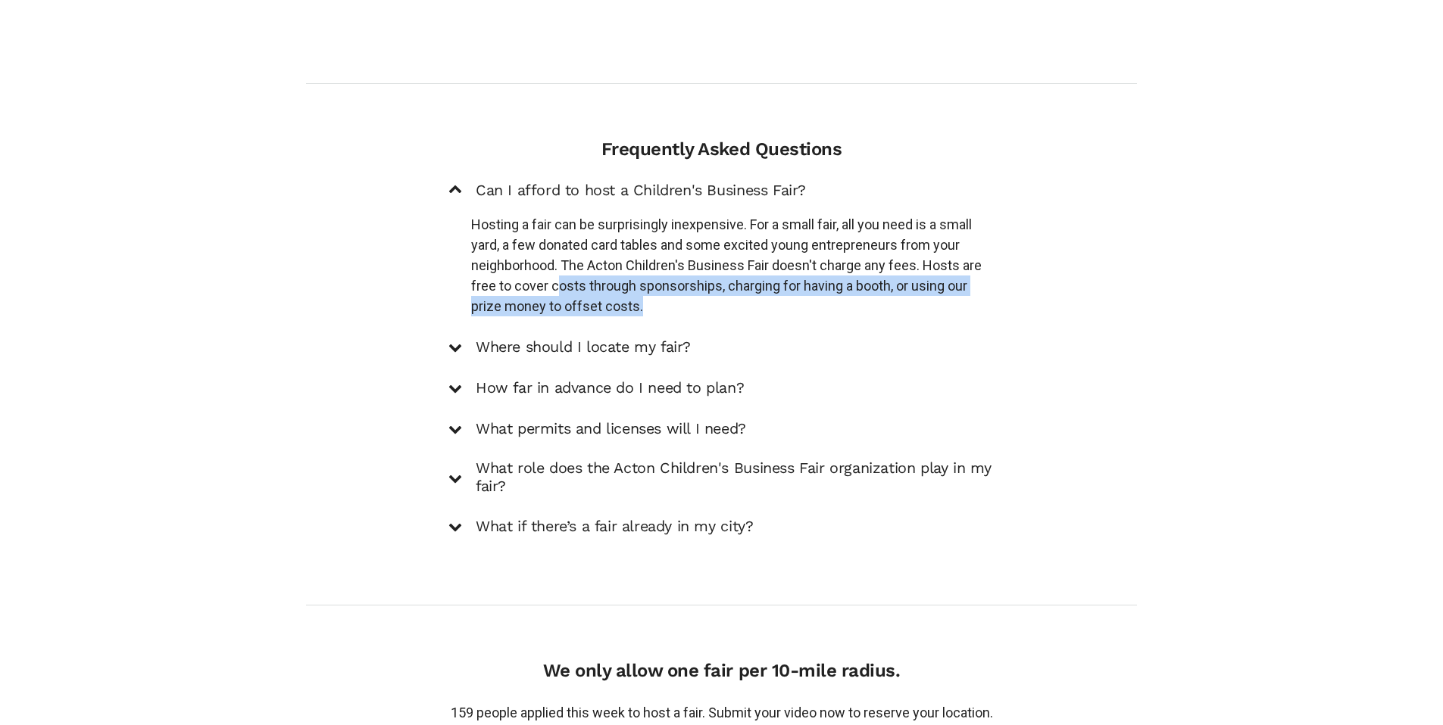
drag, startPoint x: 557, startPoint y: 274, endPoint x: 919, endPoint y: 288, distance: 363.0
click at [918, 288] on p "Hosting a fair can be surprisingly inexpensive. For a small fair, all you need …" at bounding box center [732, 265] width 523 height 102
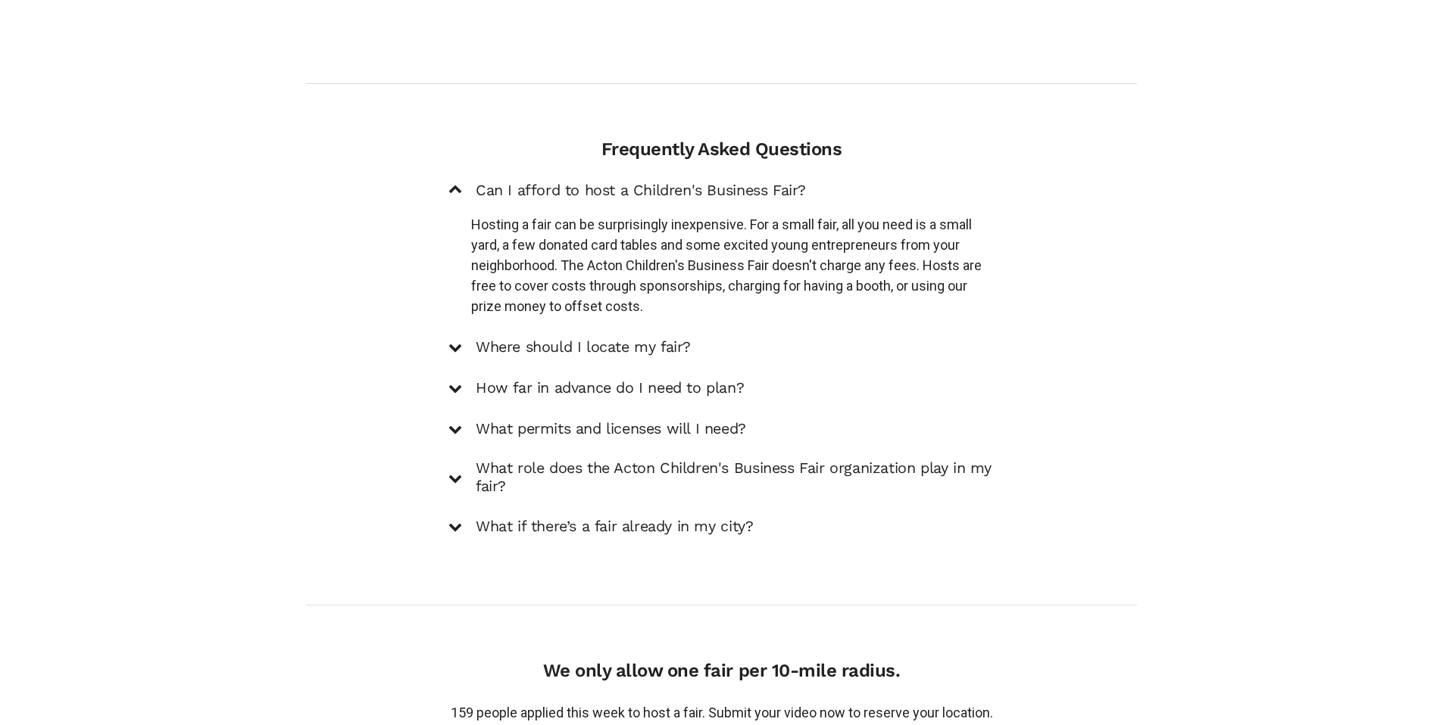
click at [889, 289] on p "Hosting a fair can be surprisingly inexpensive. For a small fair, all you need …" at bounding box center [732, 265] width 523 height 102
drag, startPoint x: 730, startPoint y: 273, endPoint x: 983, endPoint y: 276, distance: 252.9
click at [983, 276] on p "Hosting a fair can be surprisingly inexpensive. For a small fair, all you need …" at bounding box center [732, 265] width 523 height 102
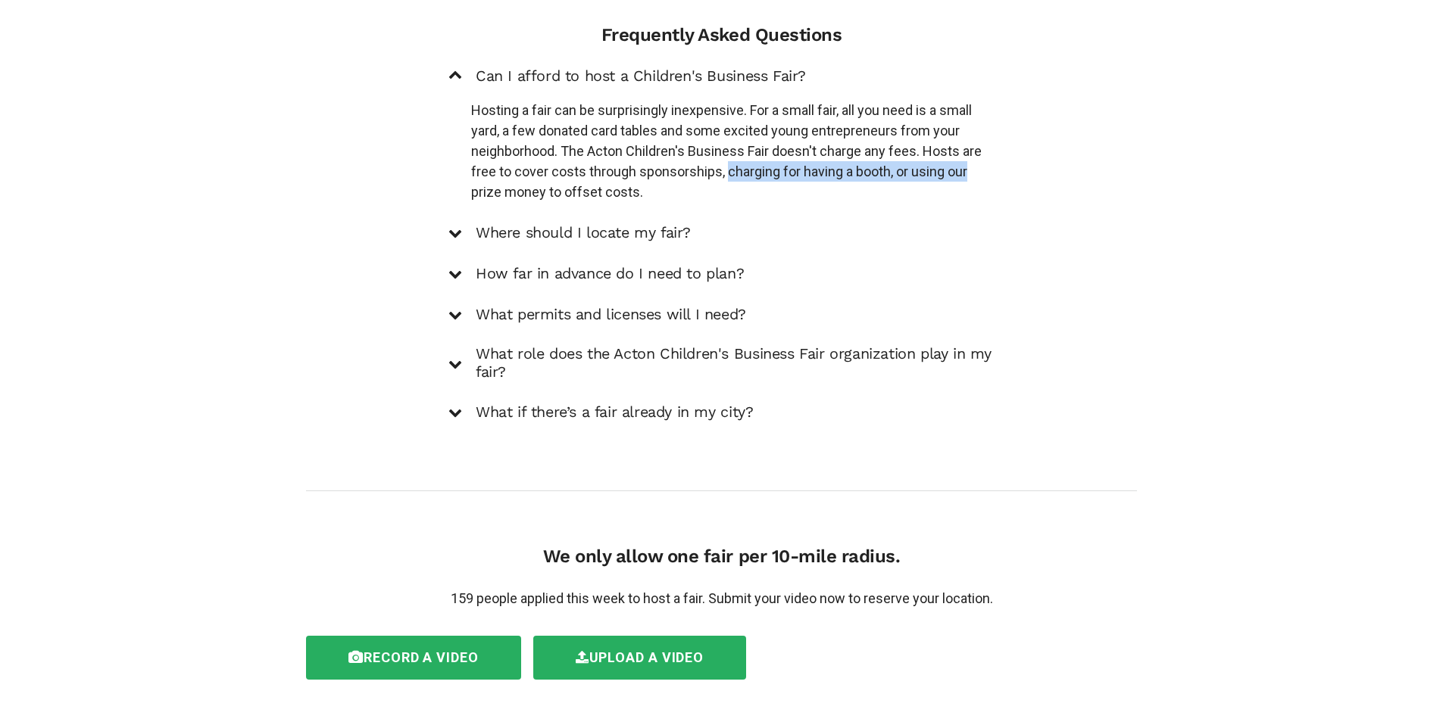
scroll to position [2261, 0]
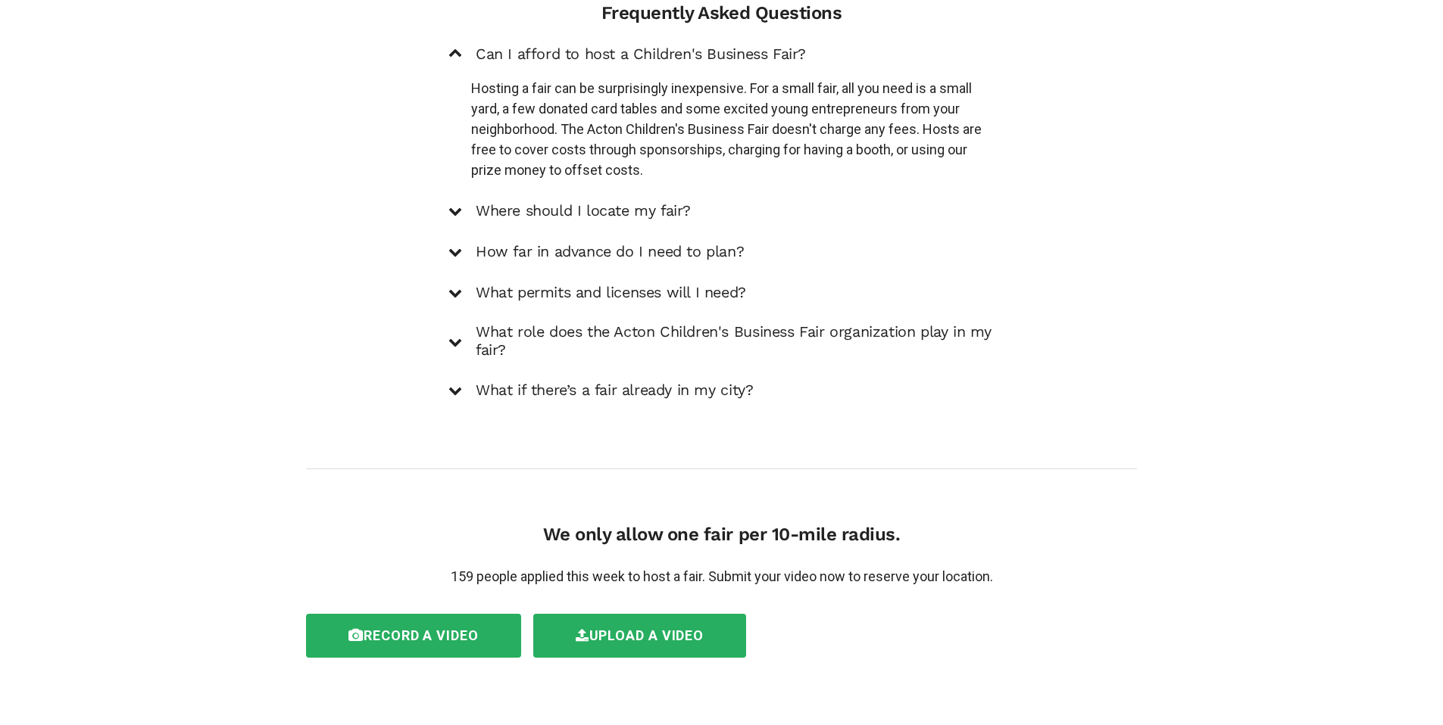
click at [918, 179] on div "Can I afford to host a Children's Business Fair? Hosting a fair can be surprisi…" at bounding box center [721, 222] width 546 height 357
click at [488, 202] on h5 "Where should I locate my fair?" at bounding box center [583, 211] width 215 height 18
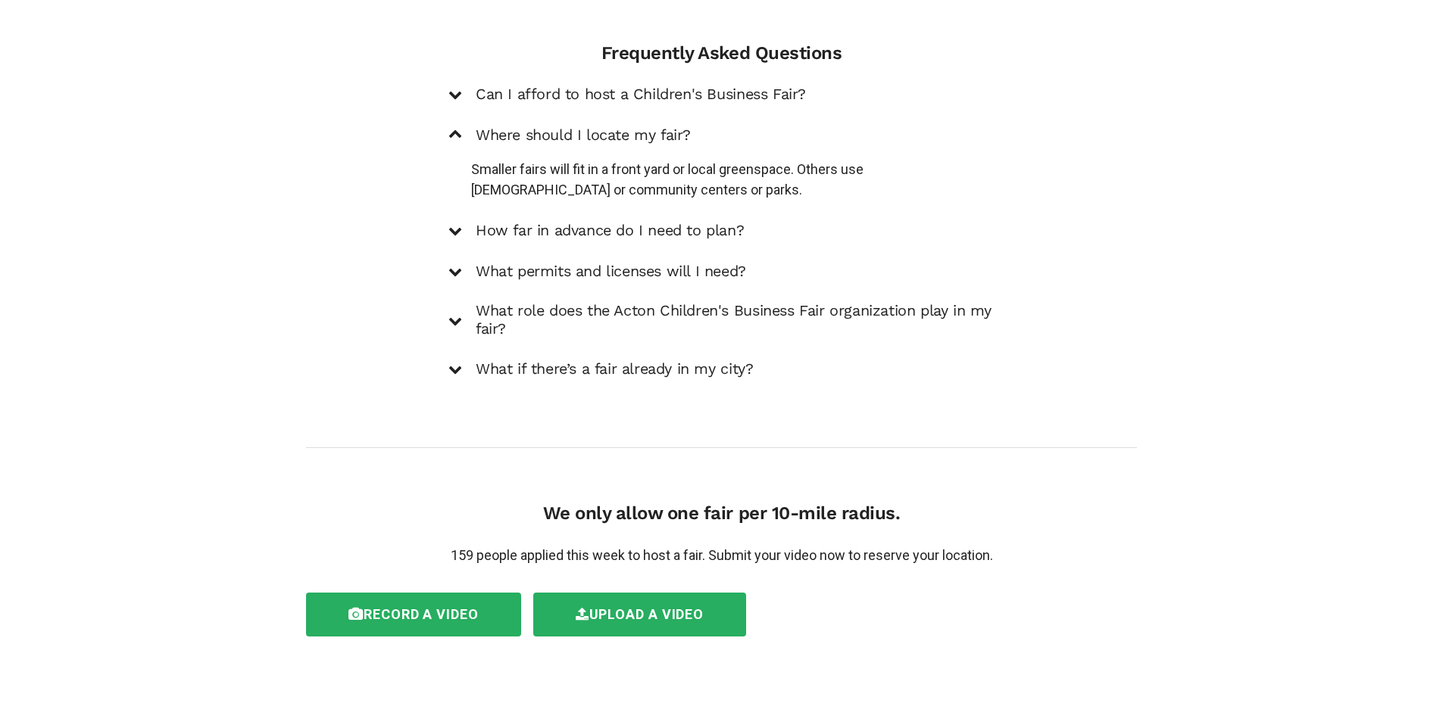
scroll to position [2226, 0]
click at [500, 222] on h5 "How far in advance do I need to plan?" at bounding box center [610, 231] width 268 height 18
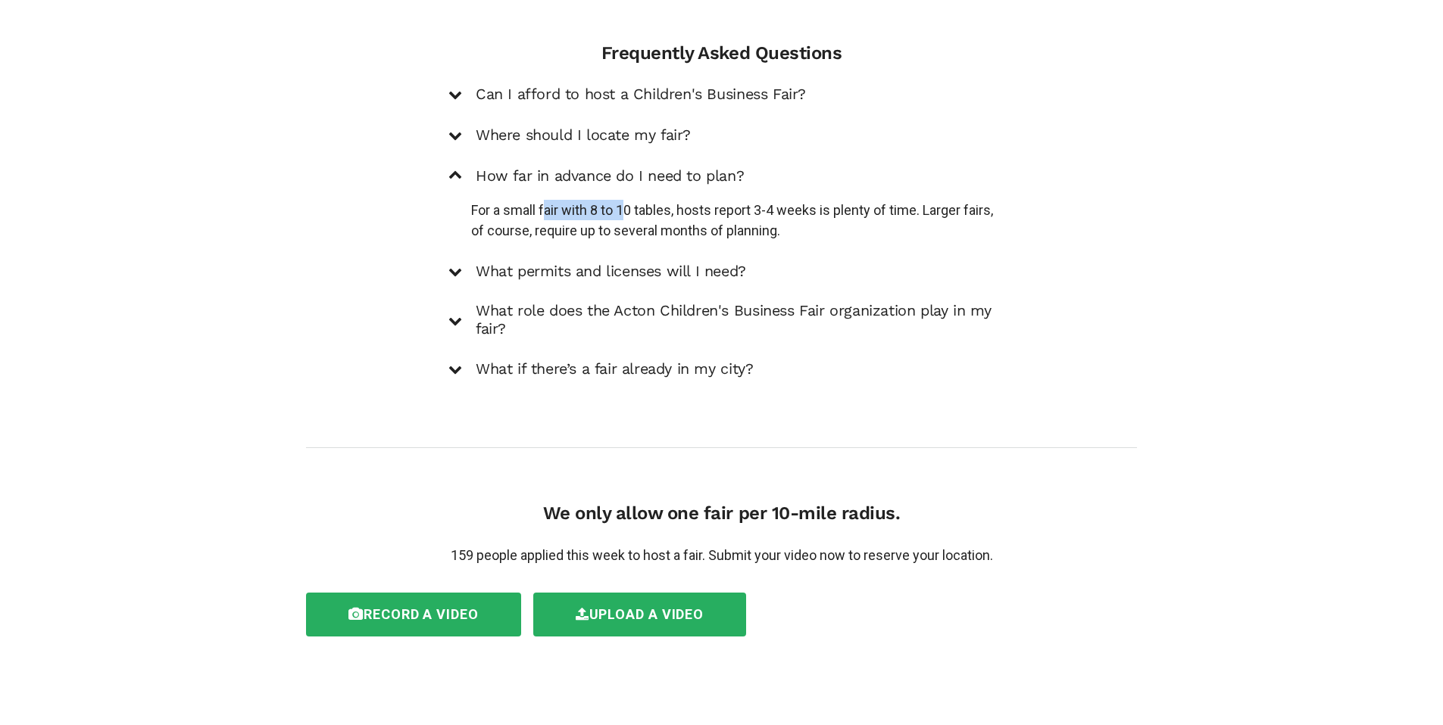
drag, startPoint x: 547, startPoint y: 189, endPoint x: 624, endPoint y: 189, distance: 77.2
click at [624, 200] on p "For a small fair with 8 to 10 tables, hosts report 3-4 weeks is plenty of time.…" at bounding box center [732, 220] width 523 height 41
drag, startPoint x: 600, startPoint y: 191, endPoint x: 685, endPoint y: 190, distance: 84.8
click at [682, 200] on p "For a small fair with 8 to 10 tables, hosts report 3-4 weeks is plenty of time.…" at bounding box center [732, 220] width 523 height 41
drag, startPoint x: 722, startPoint y: 192, endPoint x: 816, endPoint y: 192, distance: 93.1
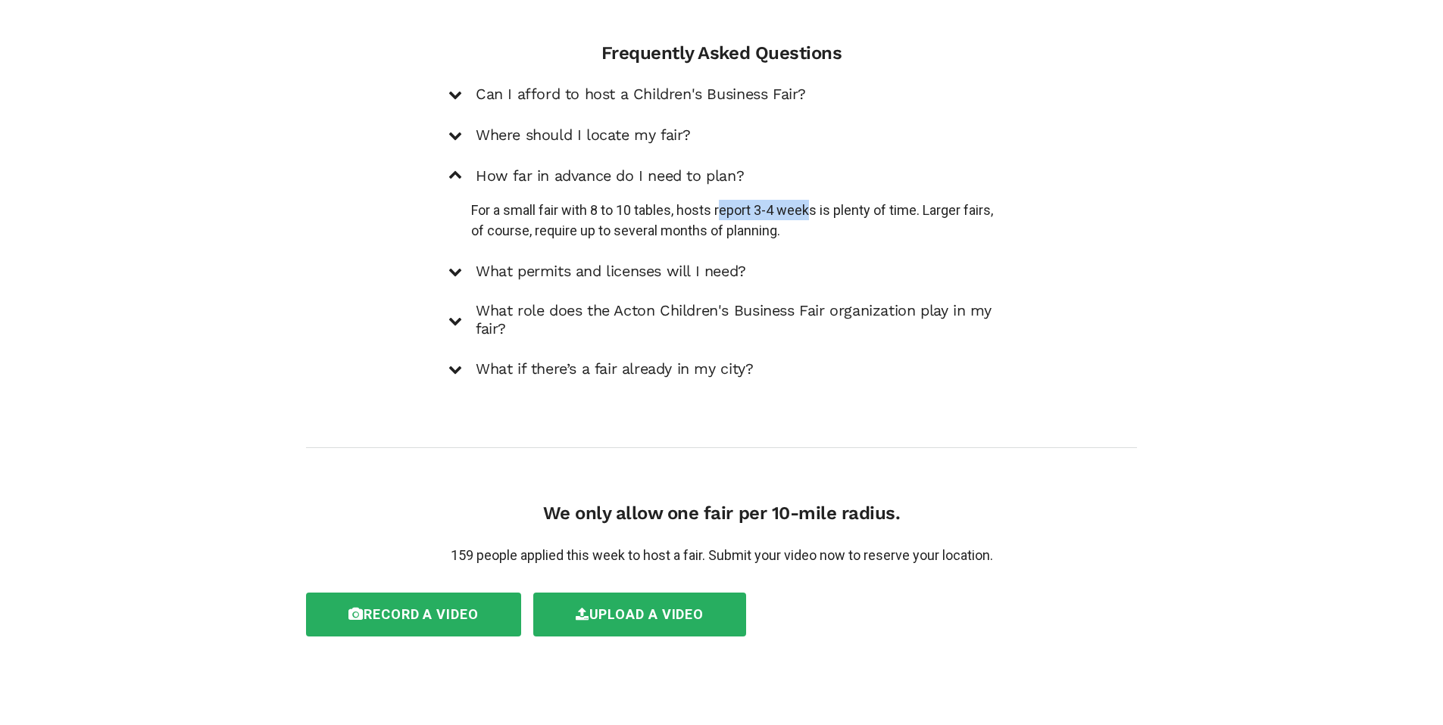
click at [816, 200] on p "For a small fair with 8 to 10 tables, hosts report 3-4 weeks is plenty of time.…" at bounding box center [732, 220] width 523 height 41
click at [871, 200] on p "For a small fair with 8 to 10 tables, hosts report 3-4 weeks is plenty of time.…" at bounding box center [732, 220] width 523 height 41
drag, startPoint x: 475, startPoint y: 212, endPoint x: 738, endPoint y: 214, distance: 262.8
click at [738, 214] on p "For a small fair with 8 to 10 tables, hosts report 3-4 weeks is plenty of time.…" at bounding box center [732, 220] width 523 height 41
click at [816, 214] on p "For a small fair with 8 to 10 tables, hosts report 3-4 weeks is plenty of time.…" at bounding box center [732, 220] width 523 height 41
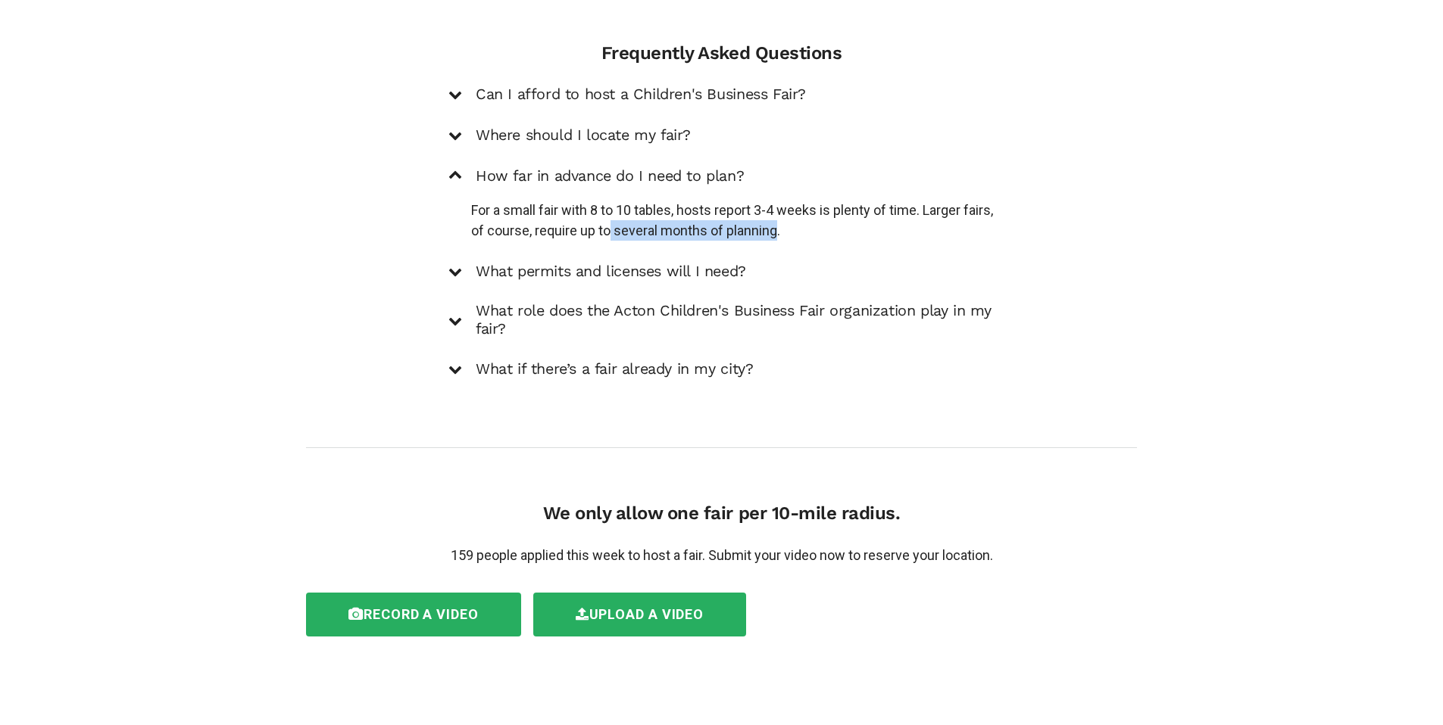
drag, startPoint x: 646, startPoint y: 212, endPoint x: 814, endPoint y: 212, distance: 168.1
click at [814, 212] on p "For a small fair with 8 to 10 tables, hosts report 3-4 weeks is plenty of time.…" at bounding box center [732, 220] width 523 height 41
click at [532, 263] on h5 "What permits and licenses will I need?" at bounding box center [611, 272] width 270 height 18
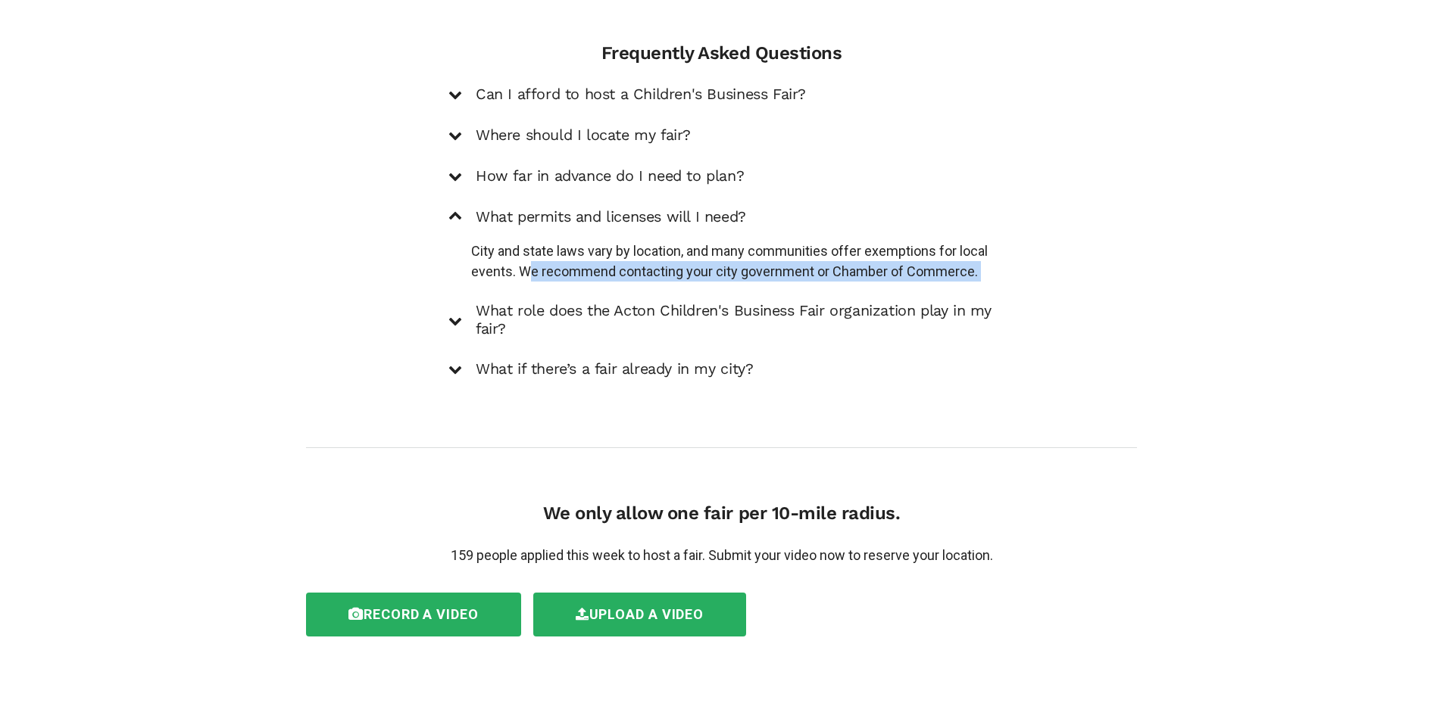
drag, startPoint x: 532, startPoint y: 251, endPoint x: 987, endPoint y: 265, distance: 455.4
click at [987, 265] on div "Can I afford to host a Children's Business Fair? Hosting a fair can be surprisi…" at bounding box center [721, 231] width 546 height 295
click at [490, 302] on h5 "What role does the Acton Children's Business Fair organization play in my fair?" at bounding box center [735, 320] width 519 height 36
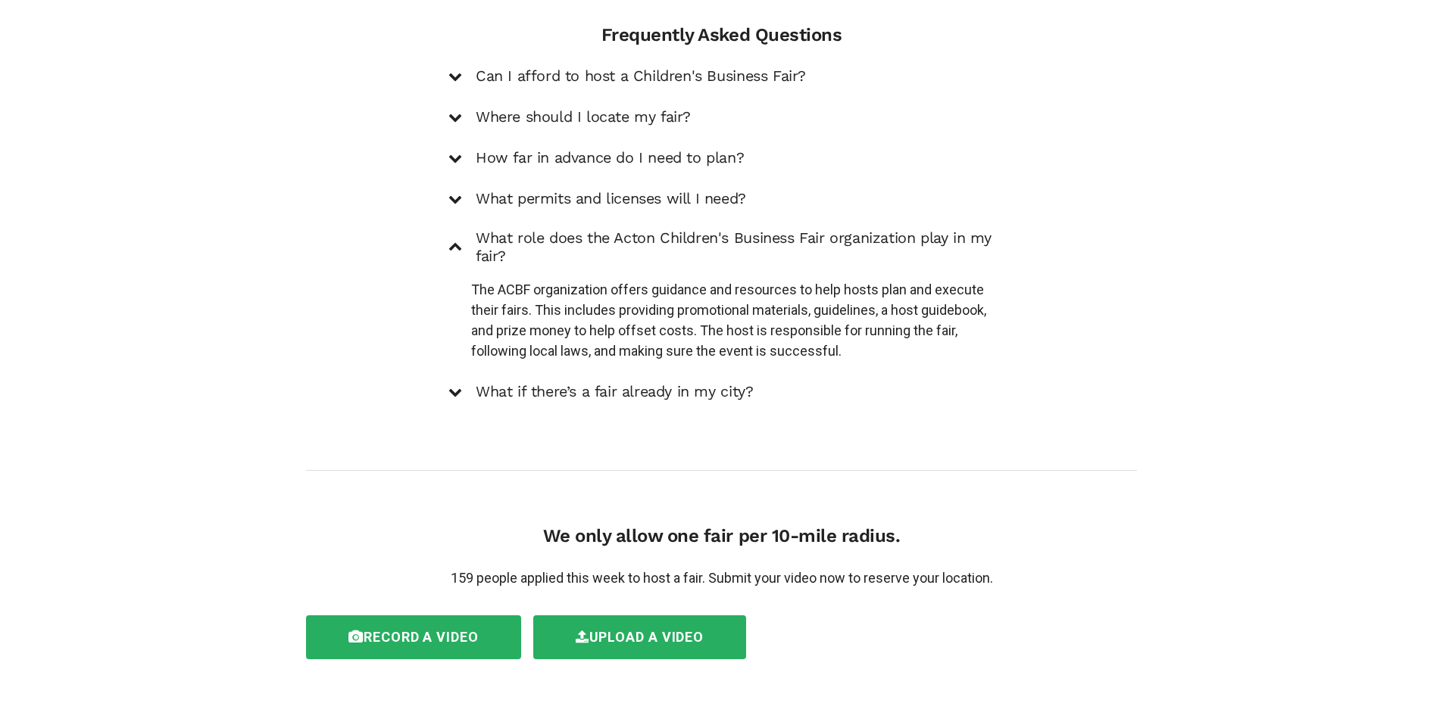
scroll to position [2261, 0]
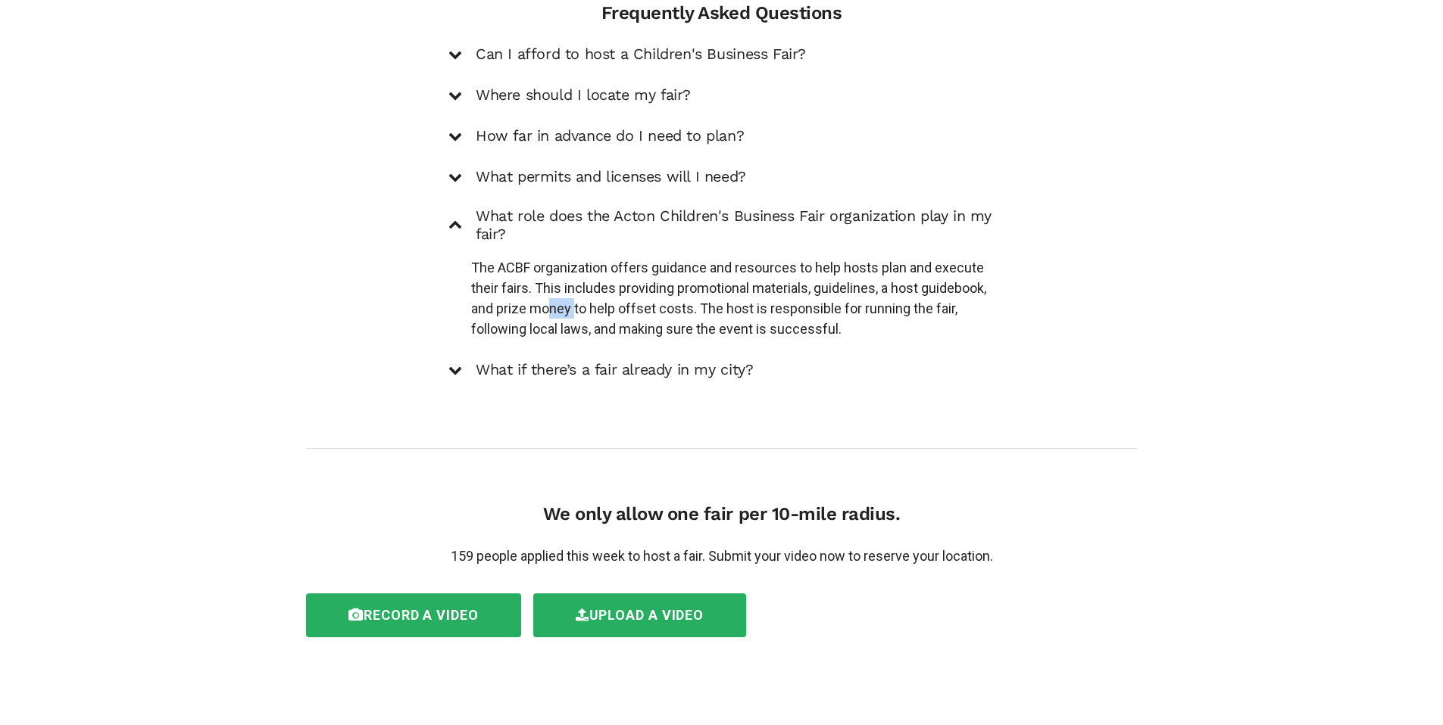
drag, startPoint x: 558, startPoint y: 285, endPoint x: 574, endPoint y: 284, distance: 15.9
click at [574, 284] on p "The ACBF organization offers guidance and resources to help hosts plan and exec…" at bounding box center [732, 298] width 523 height 82
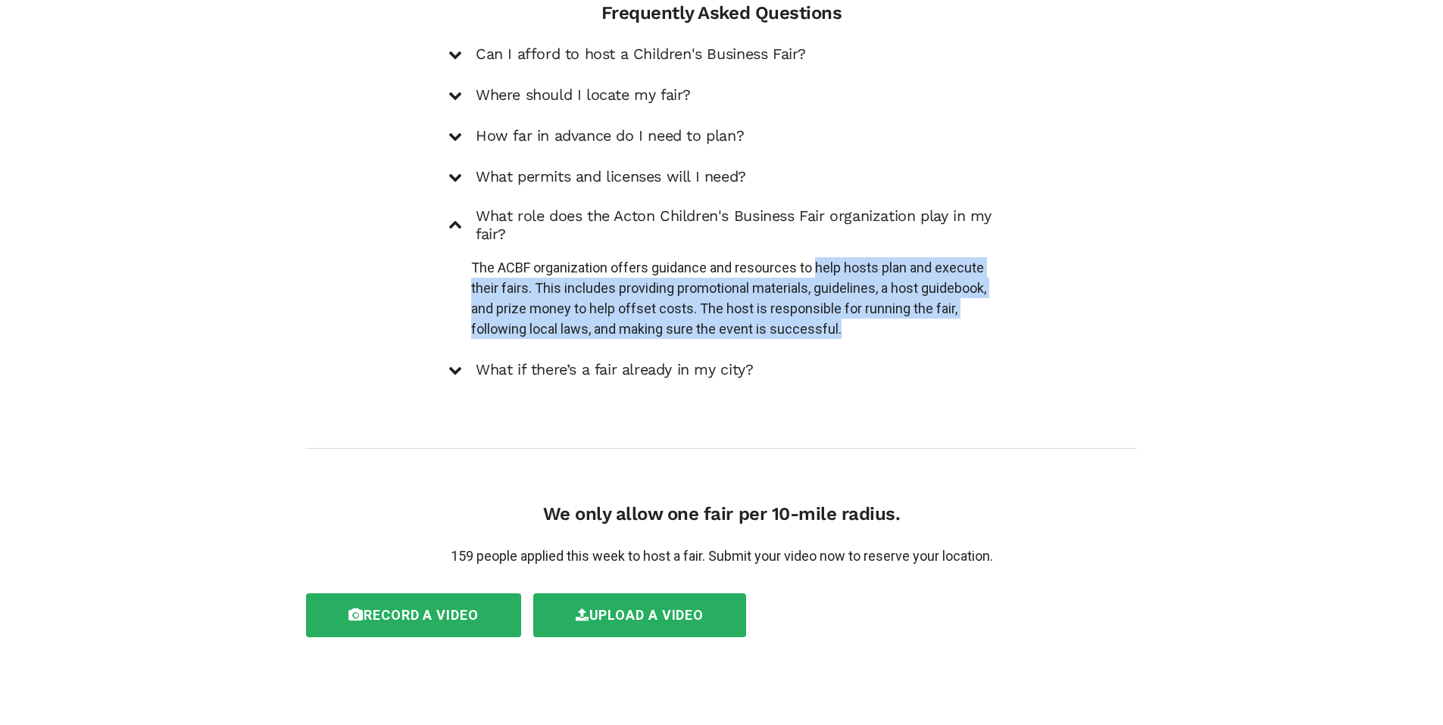
drag, startPoint x: 817, startPoint y: 256, endPoint x: 981, endPoint y: 307, distance: 172.2
click at [981, 307] on p "The ACBF organization offers guidance and resources to help hosts plan and exec…" at bounding box center [732, 298] width 523 height 82
click at [979, 304] on p "The ACBF organization offers guidance and resources to help hosts plan and exec…" at bounding box center [732, 298] width 523 height 82
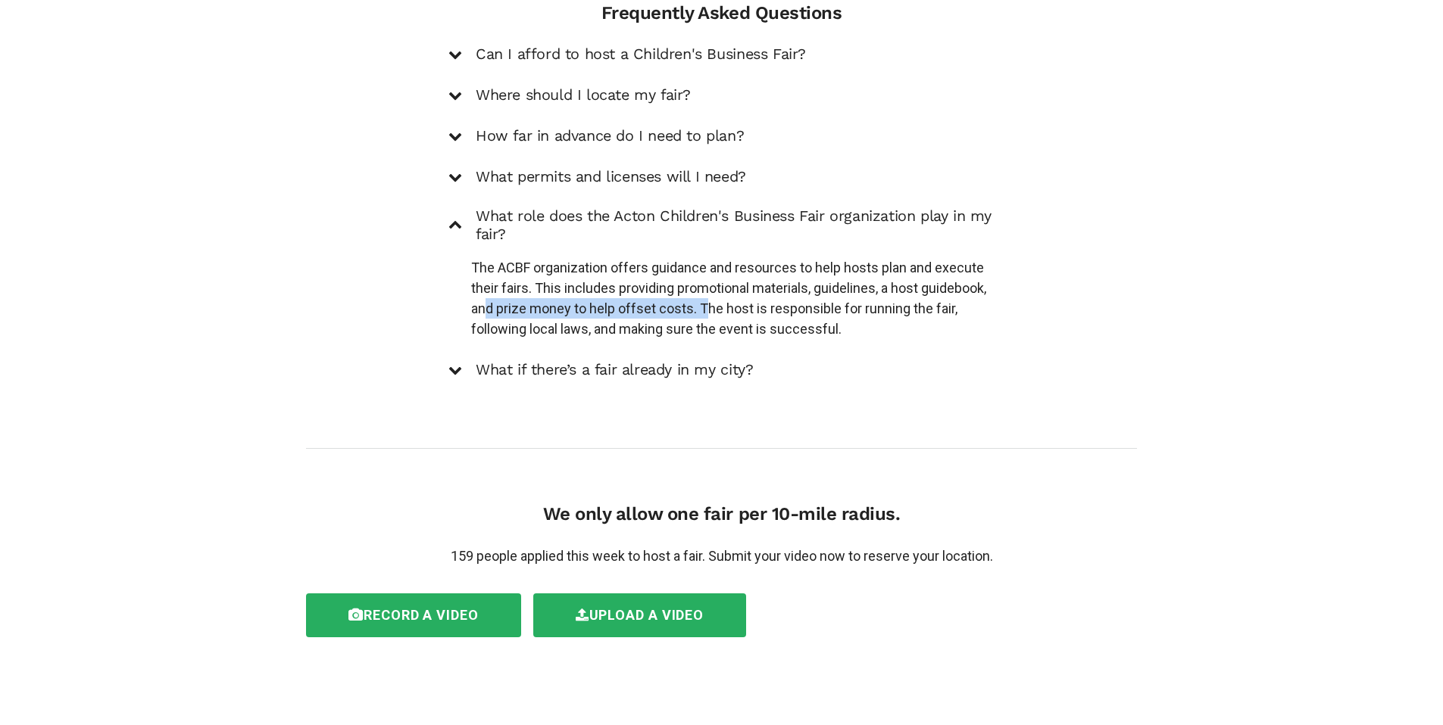
drag, startPoint x: 495, startPoint y: 301, endPoint x: 708, endPoint y: 301, distance: 213.6
click at [708, 302] on p "The ACBF organization offers guidance and resources to help hosts plan and exec…" at bounding box center [732, 298] width 523 height 82
drag, startPoint x: 493, startPoint y: 284, endPoint x: 512, endPoint y: 284, distance: 18.9
click at [504, 284] on p "The ACBF organization offers guidance and resources to help hosts plan and exec…" at bounding box center [732, 298] width 523 height 82
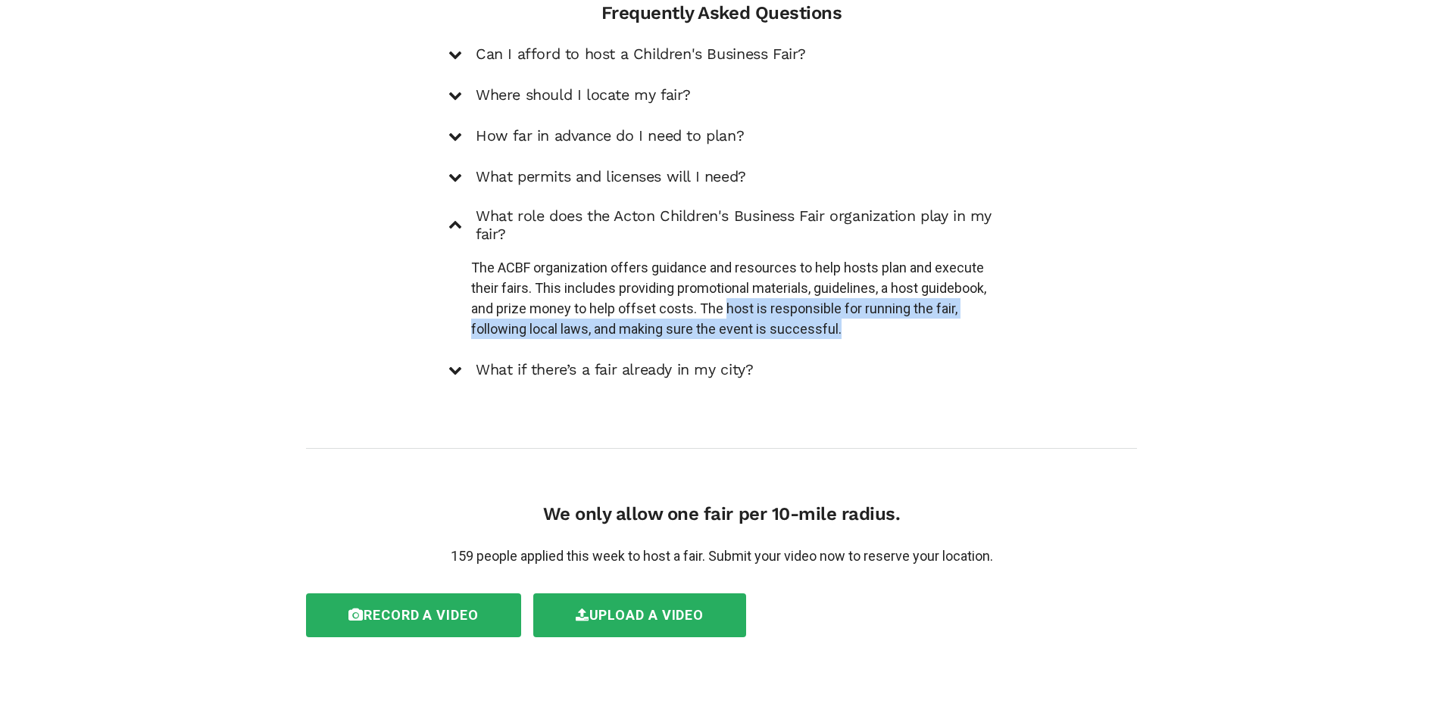
drag, startPoint x: 728, startPoint y: 297, endPoint x: 945, endPoint y: 306, distance: 217.5
click at [945, 306] on p "The ACBF organization offers guidance and resources to help hosts plan and exec…" at bounding box center [732, 298] width 523 height 82
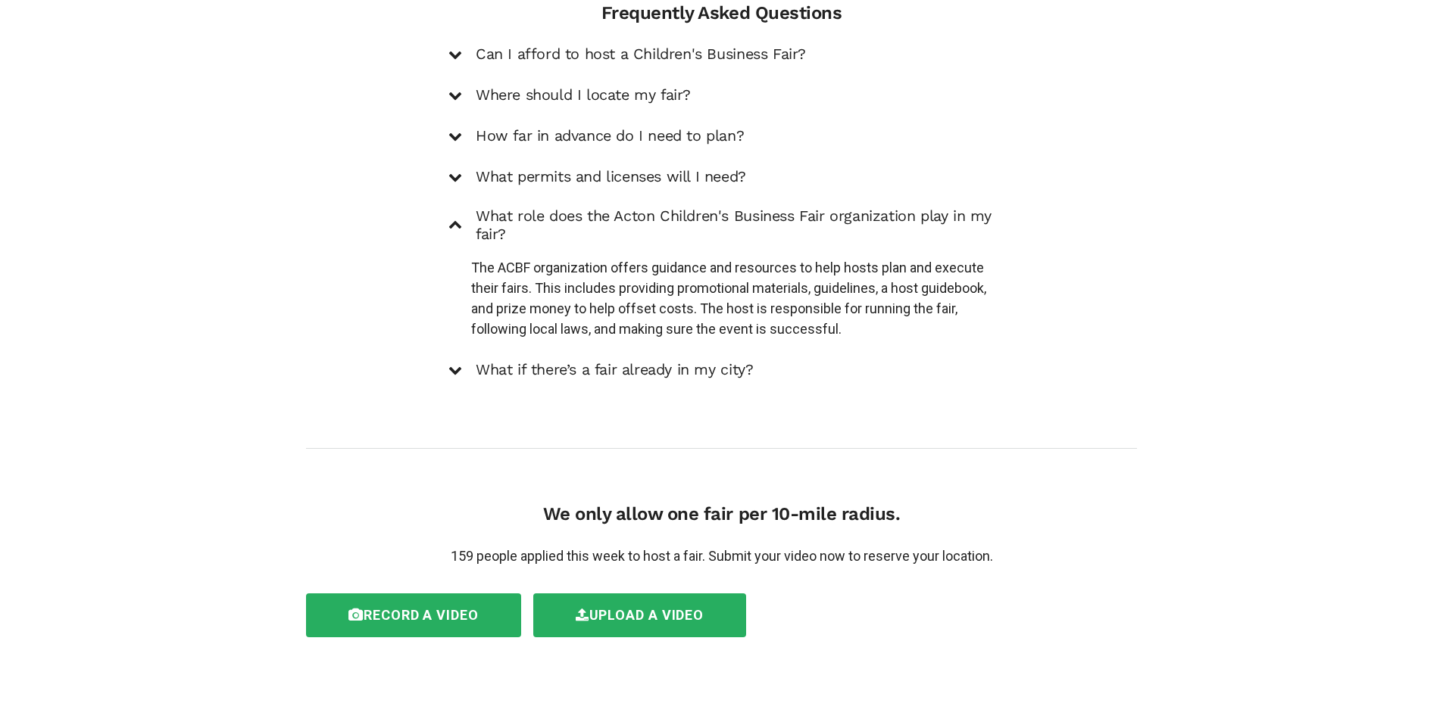
click at [627, 343] on div "Can I afford to host a Children's Business Fair? Hosting a fair can be surprisi…" at bounding box center [721, 212] width 546 height 336
click at [626, 361] on h5 "What if there’s a fair already in my city?" at bounding box center [614, 370] width 277 height 18
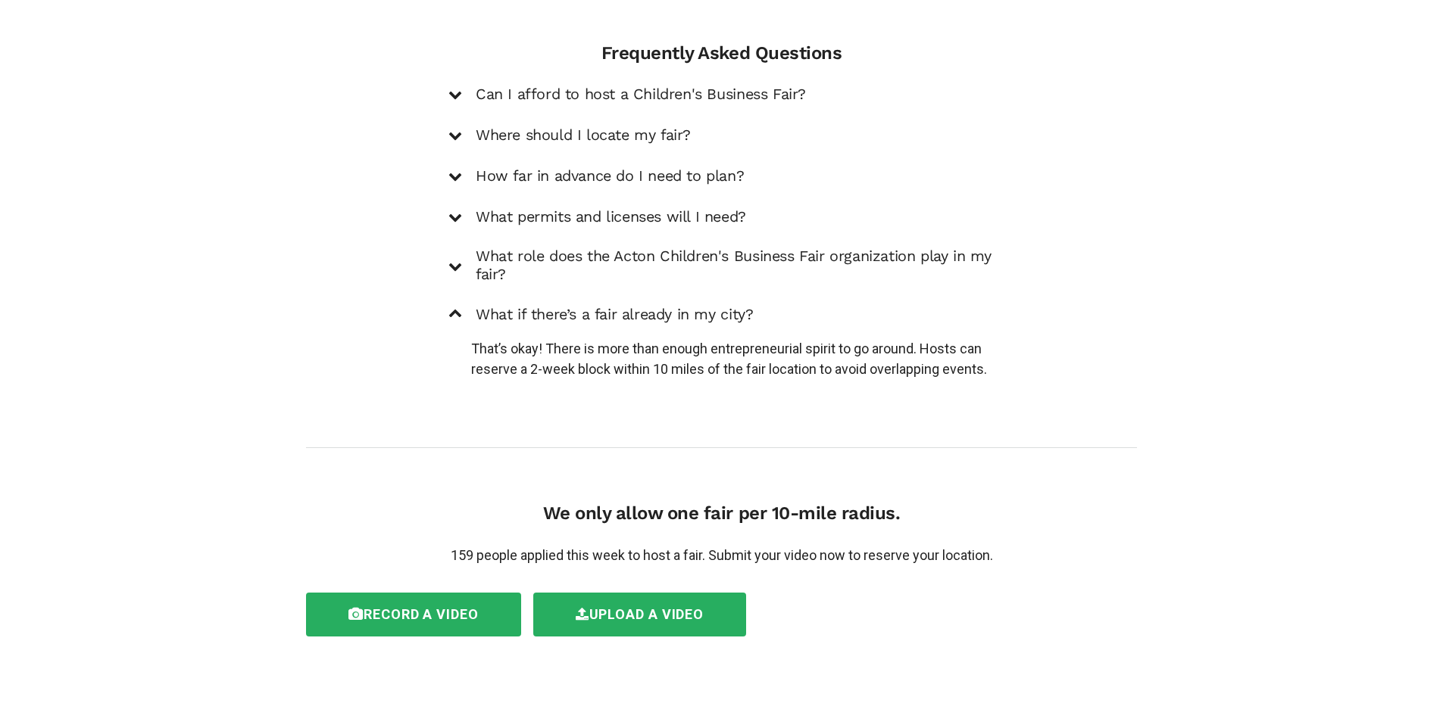
scroll to position [2226, 0]
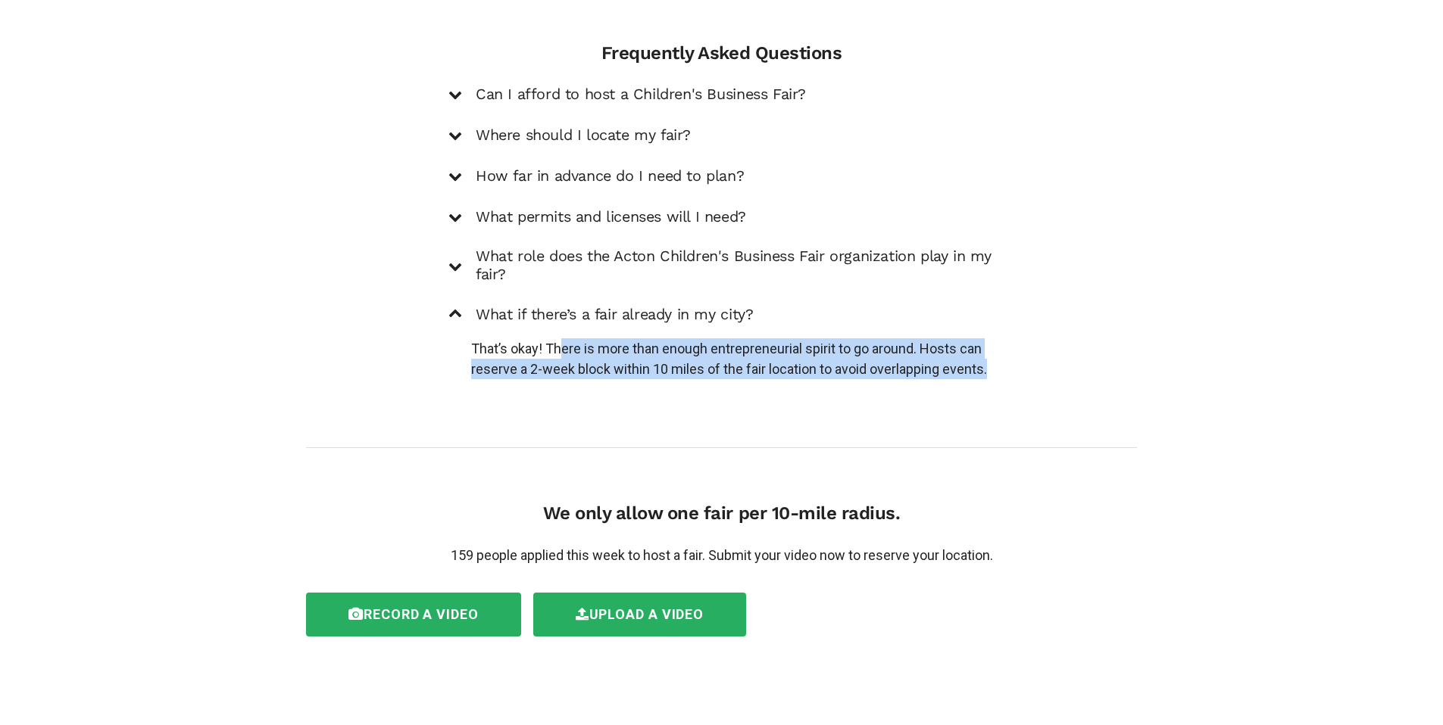
drag, startPoint x: 565, startPoint y: 324, endPoint x: 994, endPoint y: 345, distance: 429.1
click at [994, 345] on p "That’s okay! There is more than enough entrepreneurial spirit to go around. Hos…" at bounding box center [732, 359] width 523 height 41
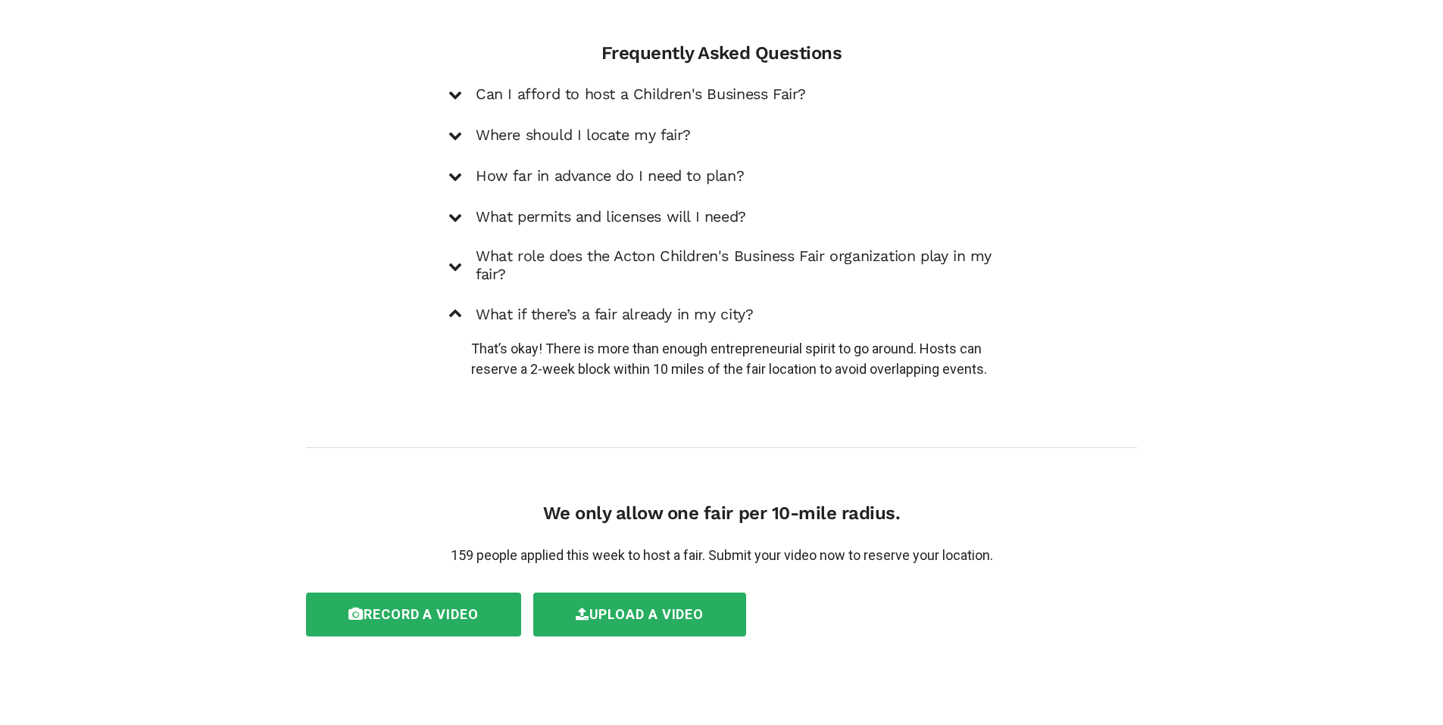
click at [994, 345] on p "That’s okay! There is more than enough entrepreneurial spirit to go around. Hos…" at bounding box center [732, 359] width 523 height 41
drag, startPoint x: 747, startPoint y: 574, endPoint x: 452, endPoint y: 59, distance: 593.6
click at [828, 304] on div "What if there’s a fair already in my city?" at bounding box center [721, 314] width 546 height 20
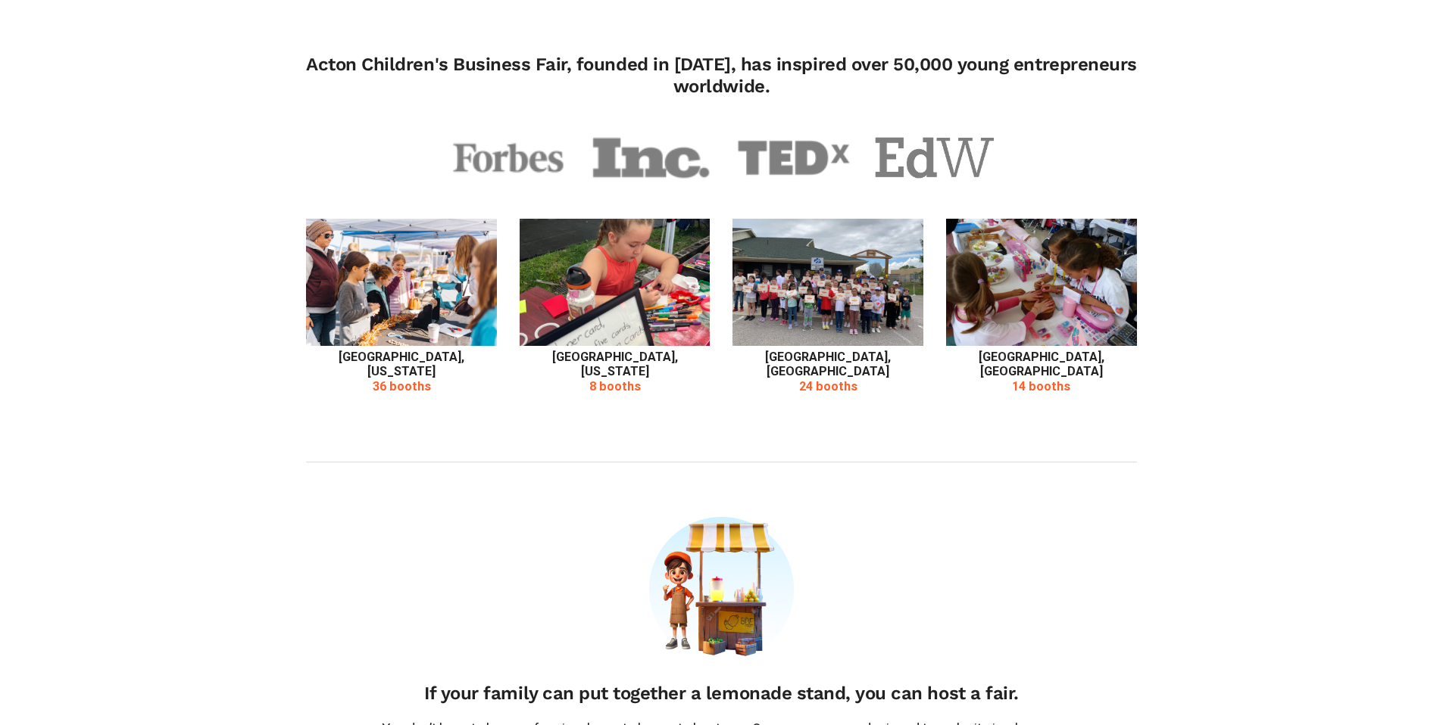
scroll to position [524, 0]
